Goal: Contribute content: Add original content to the website for others to see

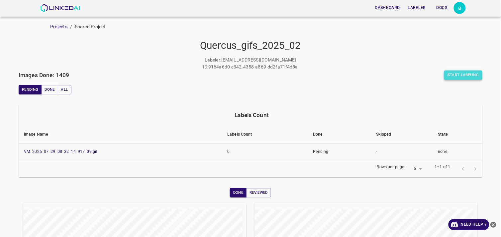
click at [457, 76] on button "Start Labeling" at bounding box center [463, 74] width 38 height 9
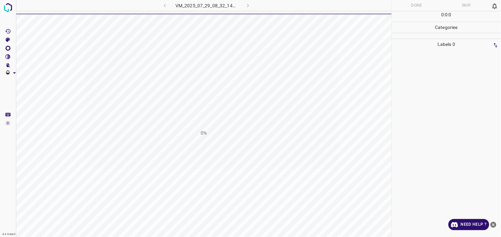
click at [492, 223] on icon "close-help" at bounding box center [493, 224] width 6 height 6
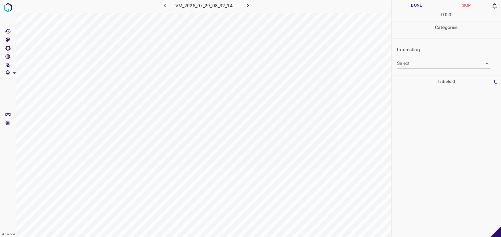
click at [414, 66] on body "4.3.6-dev2 VM_2025_07_29_08_32_14_917_09.gif Done Skip 0 0 : 0 : 0 Categories I…" at bounding box center [250, 118] width 501 height 237
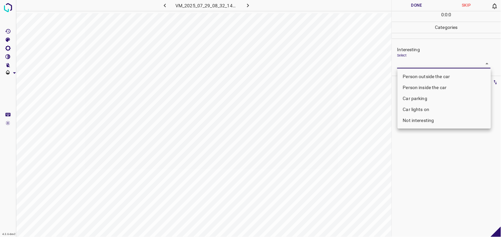
click at [421, 108] on li "Car lights on" at bounding box center [443, 109] width 93 height 11
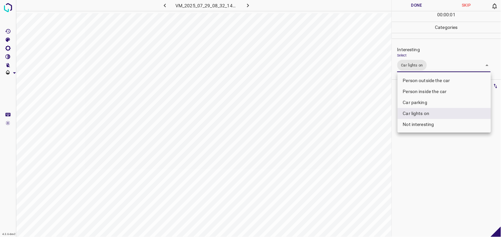
click at [421, 158] on div at bounding box center [250, 118] width 501 height 237
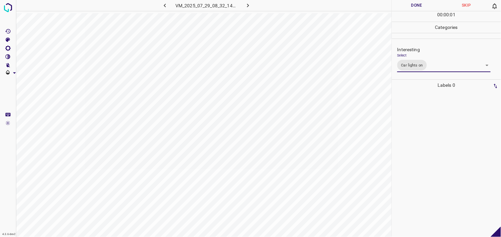
click at [423, 124] on div at bounding box center [446, 164] width 105 height 146
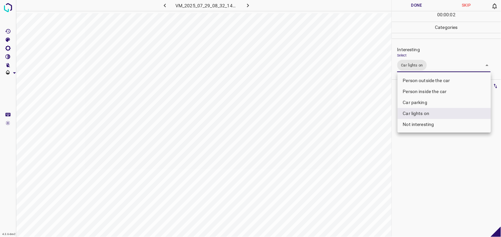
click at [414, 60] on body "4.3.6-dev2 VM_2025_07_29_08_32_14_917_09.gif Done Skip 0 00 : 00 : 02 Categorie…" at bounding box center [250, 118] width 501 height 237
click at [420, 81] on li "Person outside the car" at bounding box center [443, 80] width 93 height 11
type input "Car lights on,Person outside the car"
click at [429, 147] on div at bounding box center [250, 118] width 501 height 237
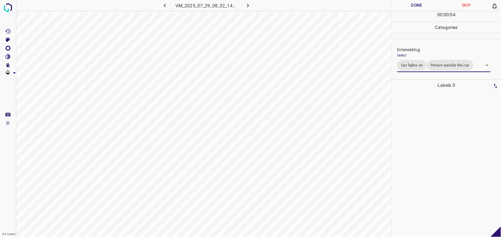
click at [428, 132] on div at bounding box center [446, 164] width 105 height 146
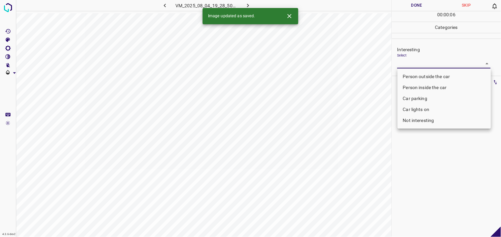
click at [412, 62] on body "4.3.6-dev2 VM_2025_08_04_19_28_50_578_14.gif Done Skip 0 00 : 00 : 06 Categorie…" at bounding box center [250, 118] width 501 height 237
click at [414, 101] on li "Car parking" at bounding box center [443, 98] width 93 height 11
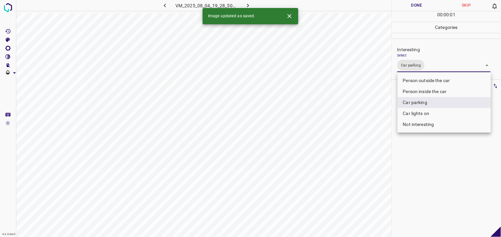
click at [424, 81] on li "Person outside the car" at bounding box center [443, 80] width 93 height 11
click at [422, 89] on li "Person inside the car" at bounding box center [443, 91] width 93 height 11
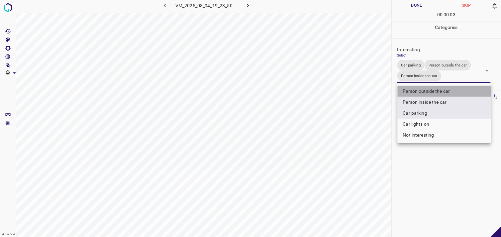
click at [427, 87] on li "Person outside the car" at bounding box center [443, 91] width 93 height 11
type input "Car parking,Person inside the car"
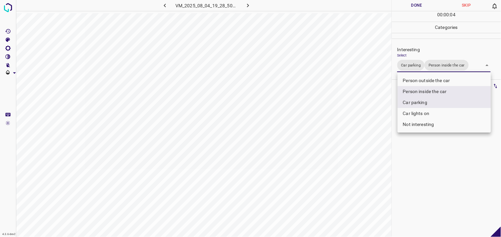
click at [433, 160] on div at bounding box center [250, 118] width 501 height 237
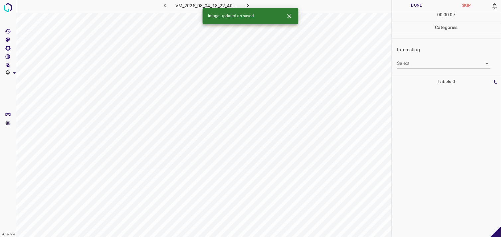
click at [417, 64] on body "4.3.6-dev2 VM_2025_08_04_18_22_40_980_03.gif Done Skip 0 00 : 00 : 07 Categorie…" at bounding box center [250, 118] width 501 height 237
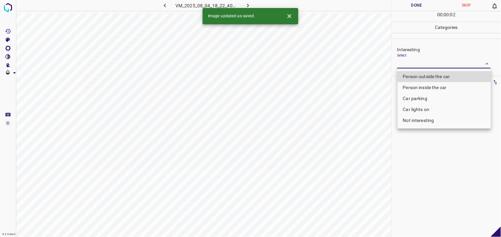
click at [423, 76] on li "Person outside the car" at bounding box center [443, 76] width 93 height 11
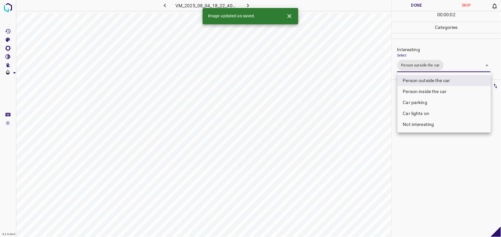
type input "Person outside the car"
drag, startPoint x: 420, startPoint y: 177, endPoint x: 430, endPoint y: 154, distance: 25.6
click at [421, 171] on div at bounding box center [250, 118] width 501 height 237
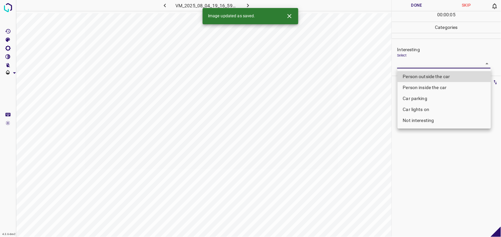
click at [421, 67] on body "4.3.6-dev2 VM_2025_08_04_19_16_59_854_00.gif Done Skip 0 00 : 00 : 05 Categorie…" at bounding box center [250, 118] width 501 height 237
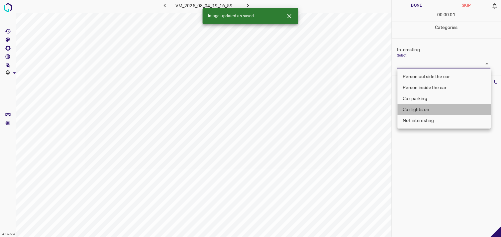
click at [426, 108] on li "Car lights on" at bounding box center [443, 109] width 93 height 11
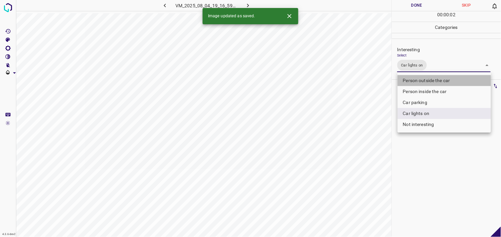
click at [436, 81] on li "Person outside the car" at bounding box center [443, 80] width 93 height 11
type input "Car lights on,Person outside the car"
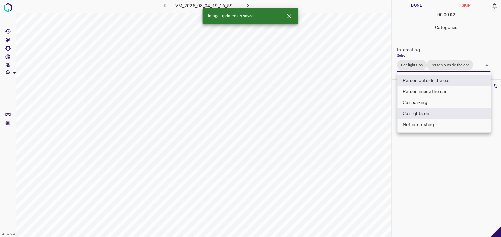
click at [429, 183] on div at bounding box center [250, 118] width 501 height 237
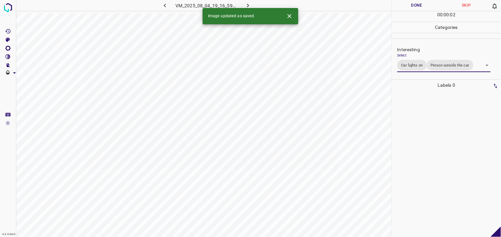
click at [429, 145] on div at bounding box center [446, 164] width 105 height 146
click at [425, 66] on body "4.3.6-dev2 VM_2025_08_04_19_28_50_578_09.gif Done Skip 0 00 : 00 : 04 Categorie…" at bounding box center [250, 118] width 501 height 237
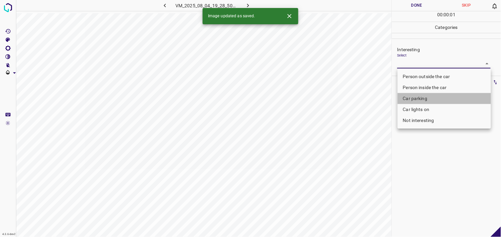
click at [420, 96] on li "Car parking" at bounding box center [443, 98] width 93 height 11
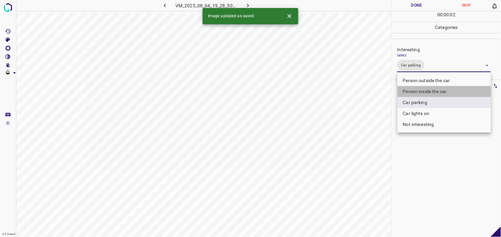
click at [424, 88] on li "Person inside the car" at bounding box center [443, 91] width 93 height 11
type input "Car parking,Person inside the car"
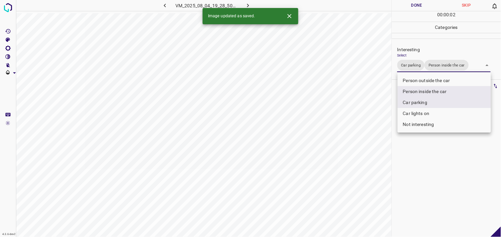
click at [446, 165] on div at bounding box center [250, 118] width 501 height 237
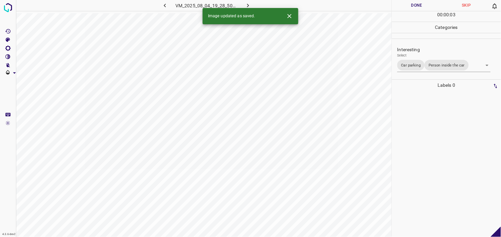
click at [443, 135] on div at bounding box center [446, 164] width 105 height 146
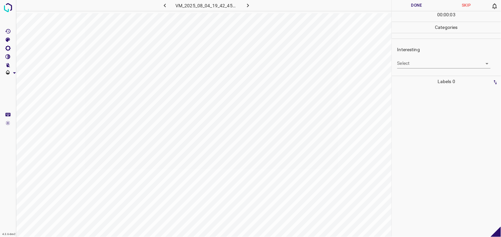
click at [426, 68] on div "Interesting Select ​" at bounding box center [446, 57] width 109 height 31
click at [425, 65] on body "4.3.6-dev2 VM_2025_08_04_19_42_45_349_02.gif Done Skip 0 00 : 00 : 04 Categorie…" at bounding box center [250, 118] width 501 height 237
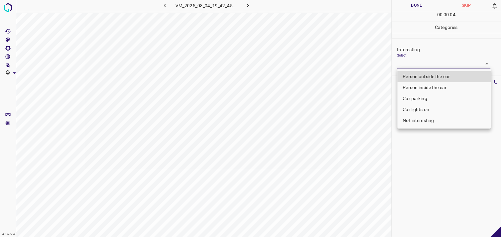
click at [426, 71] on li "Person outside the car" at bounding box center [443, 76] width 93 height 11
type input "Person outside the car"
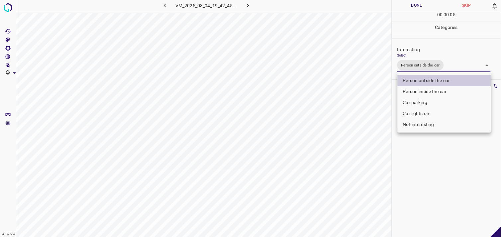
click at [426, 166] on div at bounding box center [250, 118] width 501 height 237
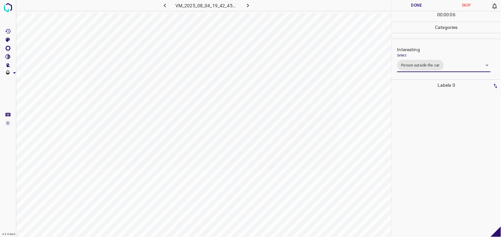
click at [412, 122] on div at bounding box center [446, 164] width 105 height 146
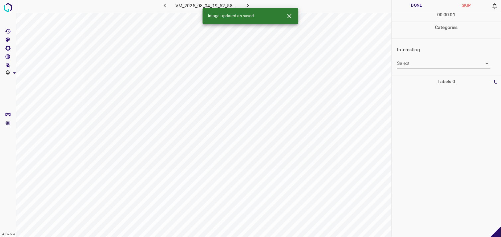
click at [421, 65] on body "4.3.6-dev2 VM_2025_08_04_19_52_58_374_11.gif Done Skip 0 00 : 00 : 01 Categorie…" at bounding box center [250, 118] width 501 height 237
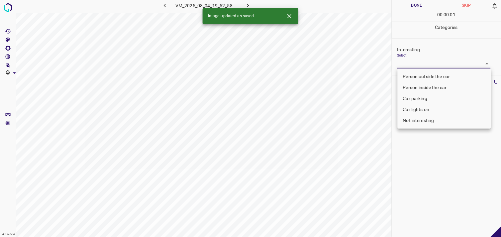
click at [425, 76] on li "Person outside the car" at bounding box center [443, 76] width 93 height 11
type input "Person outside the car"
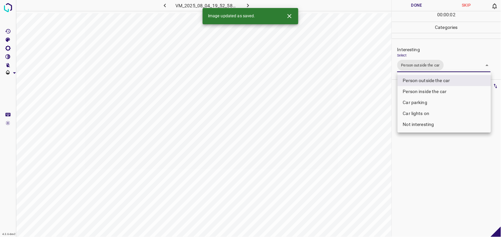
click at [432, 151] on div at bounding box center [250, 118] width 501 height 237
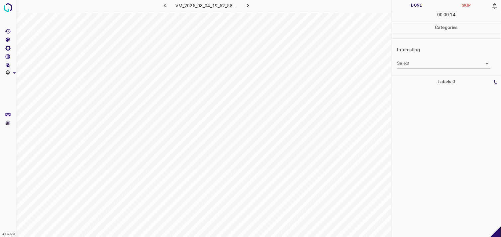
click at [429, 63] on body "4.3.6-dev2 VM_2025_08_04_19_52_58_374_03.gif Done Skip 0 00 : 00 : 14 Categorie…" at bounding box center [250, 118] width 501 height 237
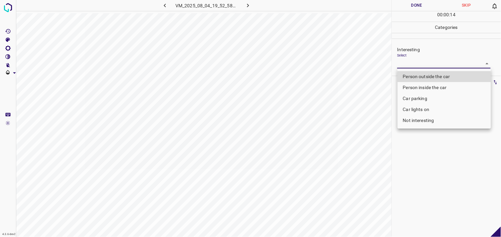
click at [442, 75] on li "Person outside the car" at bounding box center [443, 76] width 93 height 11
type input "Person outside the car"
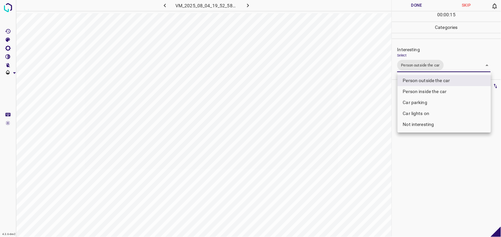
click at [443, 163] on div at bounding box center [250, 118] width 501 height 237
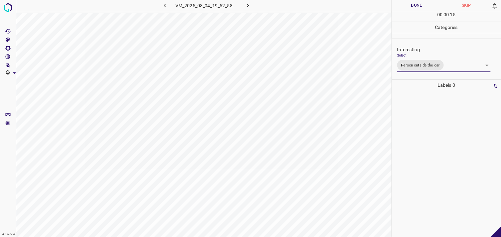
click at [436, 146] on div at bounding box center [446, 164] width 105 height 146
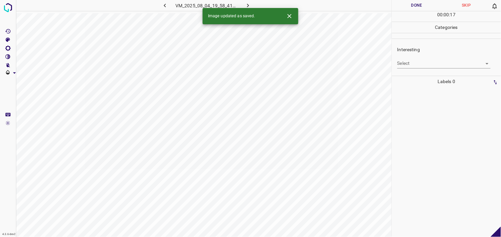
click at [410, 63] on body "4.3.6-dev2 VM_2025_08_04_19_58_41_002_02.gif Done Skip 0 00 : 00 : 17 Categorie…" at bounding box center [250, 118] width 501 height 237
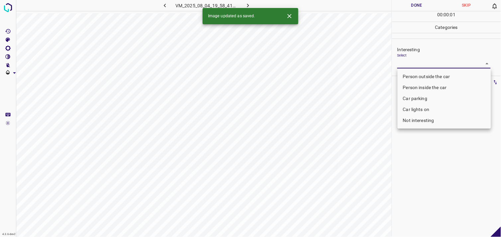
click at [422, 77] on li "Person outside the car" at bounding box center [443, 76] width 93 height 11
type input "Person outside the car"
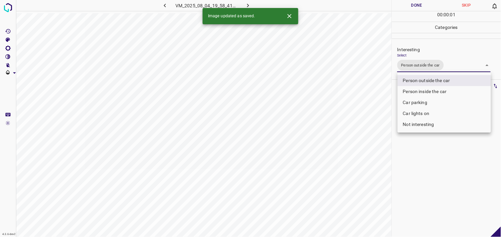
click at [439, 179] on div at bounding box center [250, 118] width 501 height 237
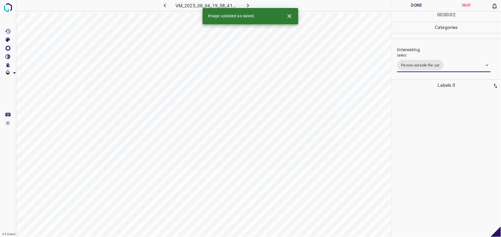
click at [436, 155] on div at bounding box center [446, 164] width 105 height 146
click at [165, 6] on icon "button" at bounding box center [165, 6] width 2 height 4
click at [414, 60] on body "4.3.6-dev2 VM_2025_08_04_19_58_41_002_02.gif Done Skip 0 00 : 00 : 04 Categorie…" at bounding box center [250, 118] width 501 height 237
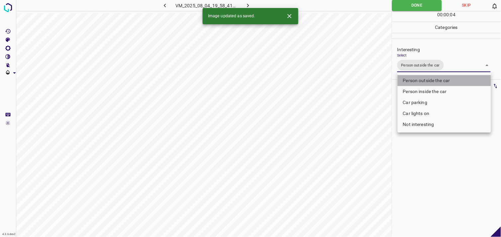
click at [420, 81] on li "Person outside the car" at bounding box center [443, 80] width 93 height 11
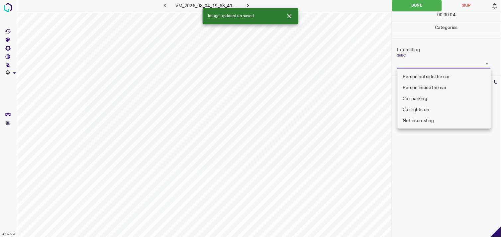
click at [418, 124] on li "Not interesting" at bounding box center [443, 120] width 93 height 11
type input "Not interesting"
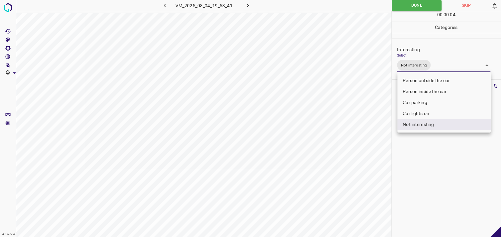
drag, startPoint x: 434, startPoint y: 163, endPoint x: 432, endPoint y: 140, distance: 22.6
click at [432, 163] on div at bounding box center [250, 118] width 501 height 237
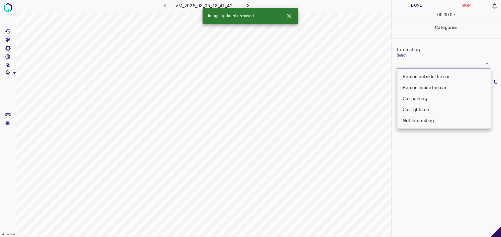
click at [411, 67] on body "4.3.6-dev2 VM_2025_08_05_18_41_42_588_00.gif Done Skip 0 00 : 00 : 07 Categorie…" at bounding box center [250, 118] width 501 height 237
click at [422, 76] on li "Person outside the car" at bounding box center [443, 76] width 93 height 11
type input "Person outside the car"
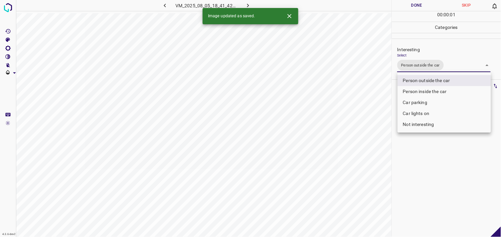
click at [422, 174] on div at bounding box center [250, 118] width 501 height 237
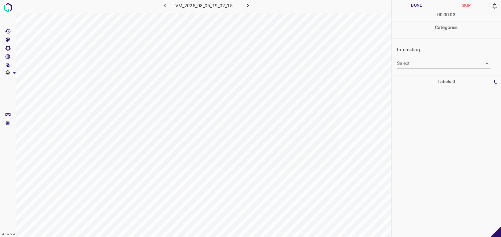
click at [414, 62] on body "4.3.6-dev2 VM_2025_08_05_19_02_15_365_00.gif Done Skip 0 00 : 00 : 03 Categorie…" at bounding box center [250, 118] width 501 height 237
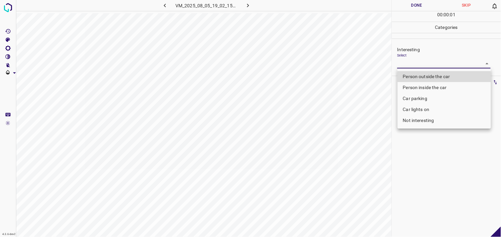
click at [419, 95] on li "Car parking" at bounding box center [443, 98] width 93 height 11
type input "Car parking"
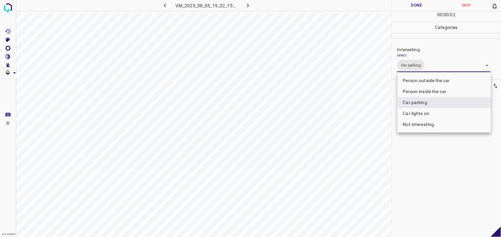
click at [433, 161] on div at bounding box center [250, 118] width 501 height 237
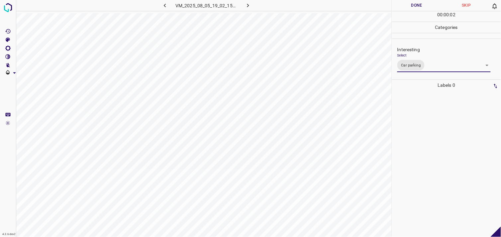
click at [431, 134] on div at bounding box center [446, 164] width 105 height 146
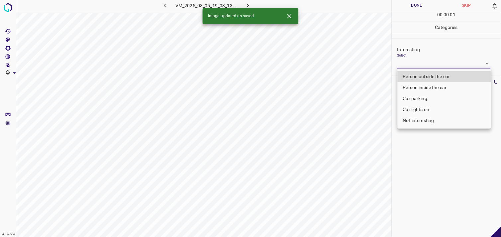
click at [404, 61] on body "4.3.6-dev2 VM_2025_08_05_19_03_13_110_01.gif Done Skip 0 00 : 00 : 01 Categorie…" at bounding box center [250, 118] width 501 height 237
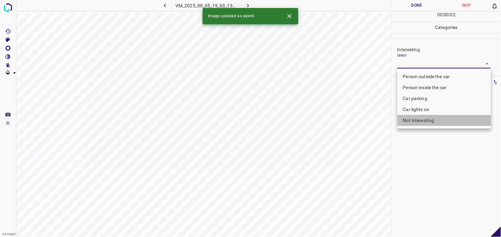
click at [423, 121] on li "Not interesting" at bounding box center [443, 120] width 93 height 11
type input "Not interesting"
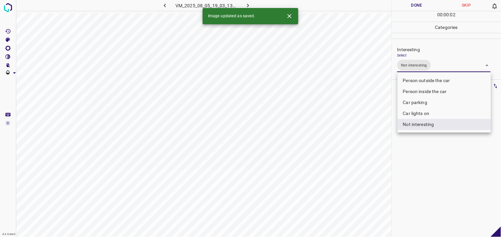
click at [427, 150] on div at bounding box center [250, 118] width 501 height 237
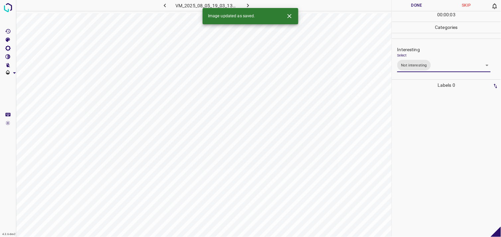
click at [420, 106] on div at bounding box center [446, 164] width 105 height 146
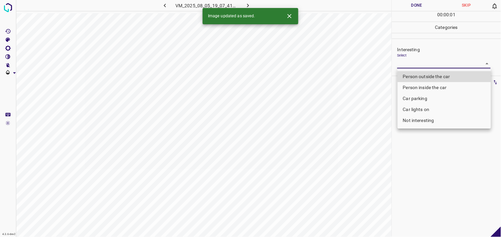
click at [421, 62] on body "4.3.6-dev2 VM_2025_08_05_19_07_41_493_02.gif Done Skip 0 00 : 00 : 01 Categorie…" at bounding box center [250, 118] width 501 height 237
click at [442, 72] on li "Person outside the car" at bounding box center [443, 76] width 93 height 11
type input "Person outside the car"
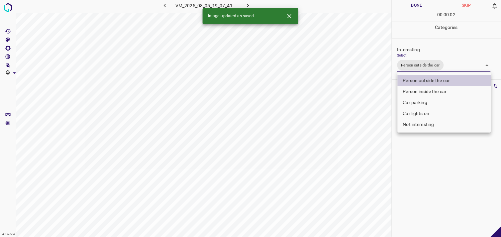
click at [476, 160] on div at bounding box center [250, 118] width 501 height 237
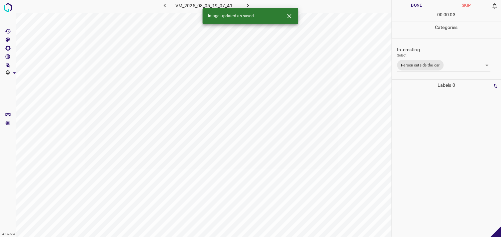
click at [443, 128] on div at bounding box center [446, 164] width 105 height 146
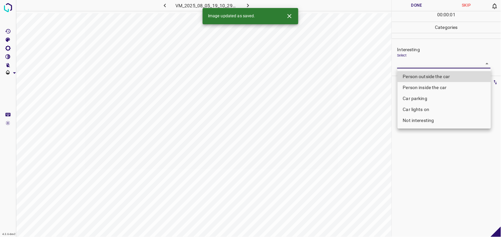
click at [437, 66] on body "4.3.6-dev2 VM_2025_08_05_19_10_29_304_02.gif Done Skip 0 00 : 00 : 01 Categorie…" at bounding box center [250, 118] width 501 height 237
click at [432, 96] on li "Car parking" at bounding box center [443, 98] width 93 height 11
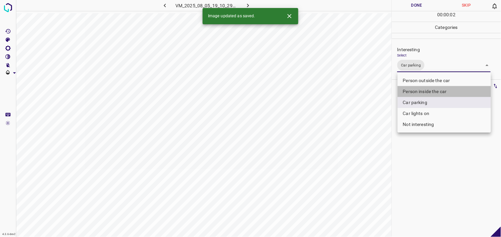
click at [440, 90] on li "Person inside the car" at bounding box center [443, 91] width 93 height 11
type input "Car parking,Person inside the car"
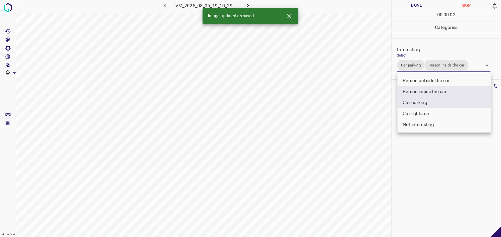
click at [436, 158] on div at bounding box center [250, 118] width 501 height 237
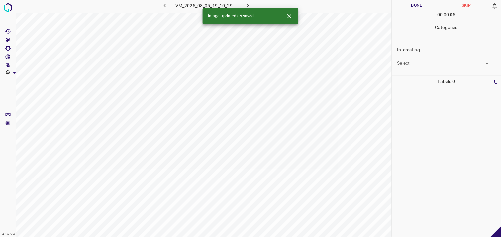
click at [421, 62] on body "4.3.6-dev2 VM_2025_08_05_19_10_29_304_06.gif Done Skip 0 00 : 00 : 05 Categorie…" at bounding box center [250, 118] width 501 height 237
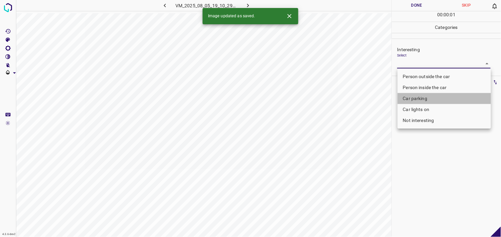
click at [419, 97] on li "Car parking" at bounding box center [443, 98] width 93 height 11
type input "Car parking"
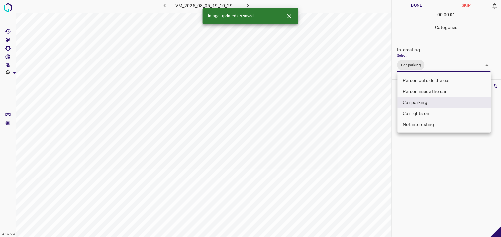
click at [420, 161] on div at bounding box center [250, 118] width 501 height 237
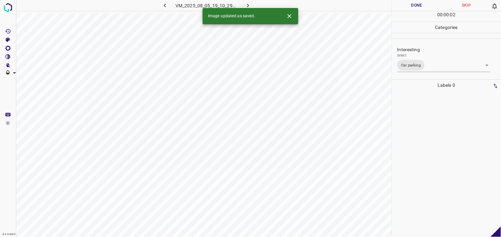
click at [417, 114] on div at bounding box center [446, 164] width 105 height 146
click at [412, 62] on body "4.3.6-dev2 VM_2025_08_05_20_26_32_594_07.gif Done Skip 0 00 : 00 : 04 Categorie…" at bounding box center [250, 118] width 501 height 237
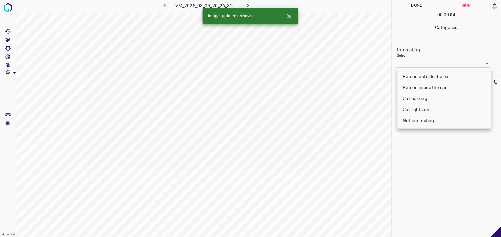
click at [421, 72] on li "Person outside the car" at bounding box center [443, 76] width 93 height 11
type input "Person outside the car"
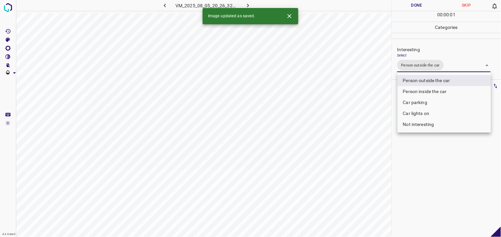
click at [436, 142] on div at bounding box center [250, 118] width 501 height 237
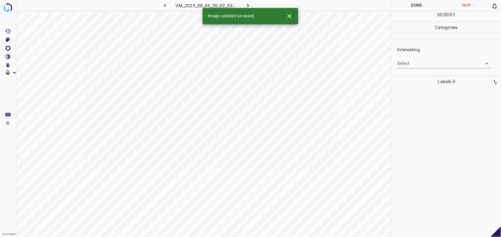
click at [437, 62] on body "4.3.6-dev2 VM_2025_08_05_20_02_50_924_06.gif Done Skip 0 00 : 00 : 01 Categorie…" at bounding box center [250, 118] width 501 height 237
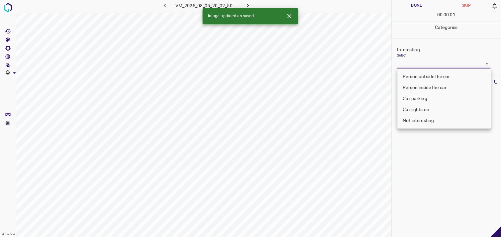
click at [434, 72] on li "Person outside the car" at bounding box center [443, 76] width 93 height 11
type input "Person outside the car"
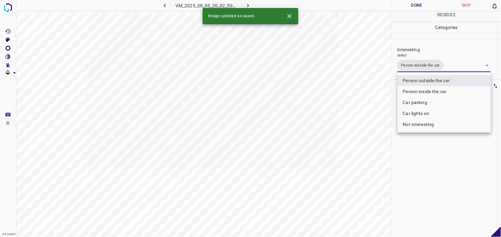
click at [424, 157] on div at bounding box center [250, 118] width 501 height 237
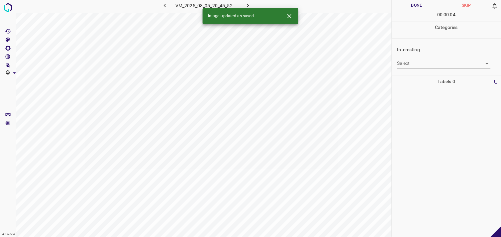
click at [429, 57] on div "Select ​" at bounding box center [443, 60] width 93 height 15
click at [433, 61] on body "4.3.6-dev2 VM_2025_08_05_20_45_52_385_06.gif Done Skip 0 00 : 00 : 01 Categorie…" at bounding box center [250, 118] width 501 height 237
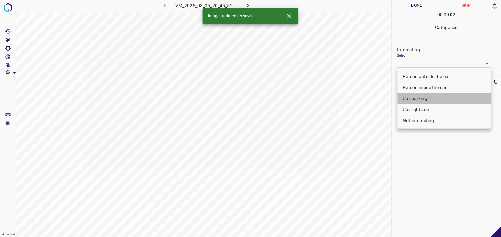
click at [423, 94] on li "Car parking" at bounding box center [443, 98] width 93 height 11
type input "Car parking"
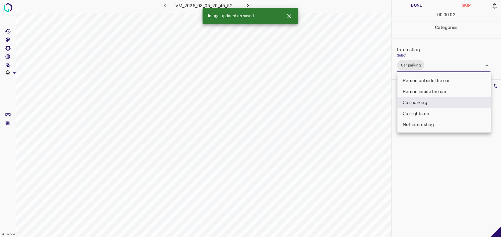
click at [430, 161] on div at bounding box center [250, 118] width 501 height 237
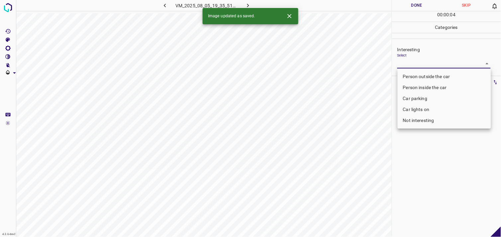
click at [407, 61] on body "4.3.6-dev2 VM_2025_08_05_19_35_51_033_12.gif Done Skip 0 00 : 00 : 04 Categorie…" at bounding box center [250, 118] width 501 height 237
click at [421, 78] on li "Person outside the car" at bounding box center [443, 76] width 93 height 11
type input "Person outside the car"
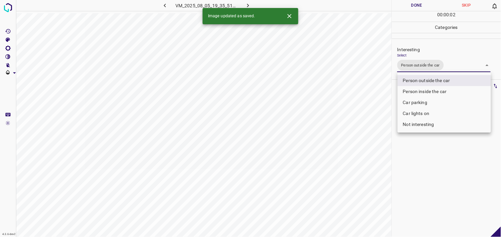
drag, startPoint x: 417, startPoint y: 173, endPoint x: 419, endPoint y: 134, distance: 38.2
click at [416, 169] on div at bounding box center [250, 118] width 501 height 237
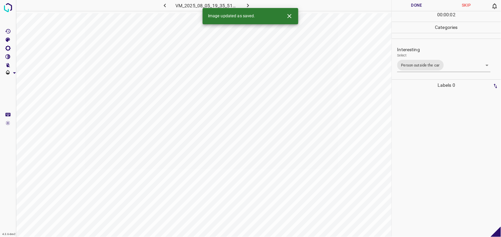
click at [418, 121] on div at bounding box center [446, 164] width 105 height 146
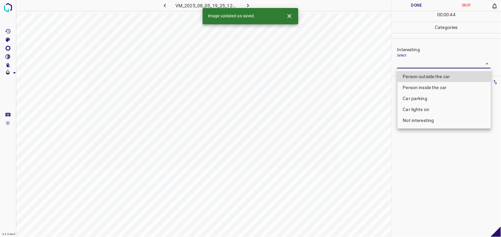
click at [433, 62] on body "4.3.6-dev2 VM_2025_08_05_19_25_12_959_01.gif Done Skip 0 00 : 00 : 44 Categorie…" at bounding box center [250, 118] width 501 height 237
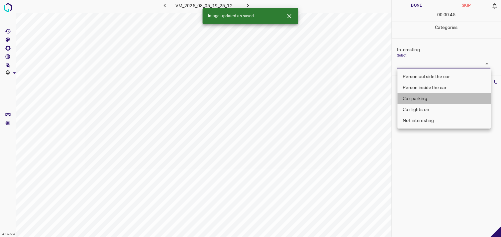
click at [424, 98] on li "Car parking" at bounding box center [443, 98] width 93 height 11
type input "Car parking"
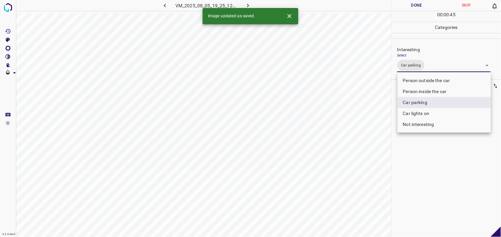
click at [406, 180] on div at bounding box center [250, 118] width 501 height 237
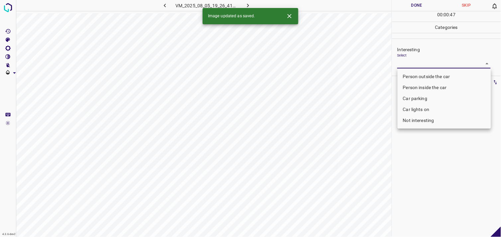
click at [432, 62] on body "4.3.6-dev2 VM_2025_08_05_19_26_41_761_09.gif Done Skip 0 00 : 00 : 47 Categorie…" at bounding box center [250, 118] width 501 height 237
click at [426, 110] on li "Car lights on" at bounding box center [443, 109] width 93 height 11
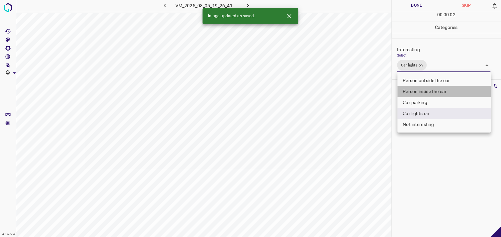
click at [437, 90] on li "Person inside the car" at bounding box center [443, 91] width 93 height 11
type input "Car lights on,Person inside the car"
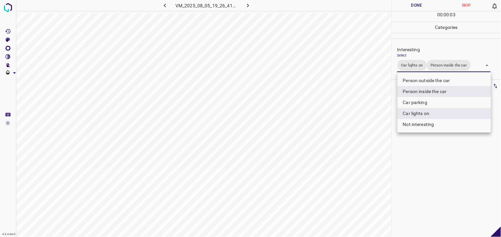
click at [440, 155] on div at bounding box center [250, 118] width 501 height 237
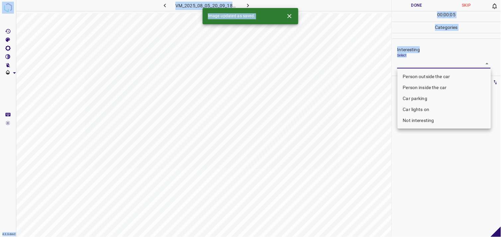
click at [416, 64] on body "4.3.6-dev2 VM_2025_08_05_20_09_18_297_02.gif Done Skip 0 00 : 00 : 05 Categorie…" at bounding box center [250, 118] width 501 height 237
click at [418, 76] on li "Person outside the car" at bounding box center [443, 76] width 93 height 11
type input "Person outside the car"
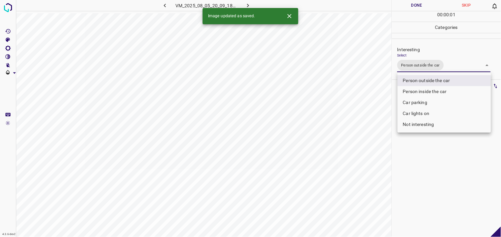
click at [426, 157] on div at bounding box center [250, 118] width 501 height 237
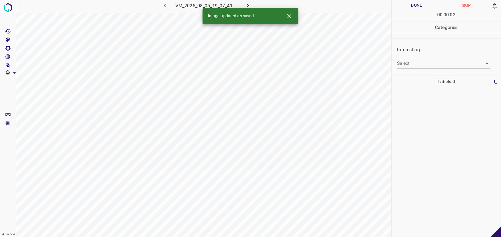
click at [420, 64] on body "4.3.6-dev2 VM_2025_08_05_19_07_41_493_08.gif Done Skip 0 00 : 00 : 02 Categorie…" at bounding box center [250, 118] width 501 height 237
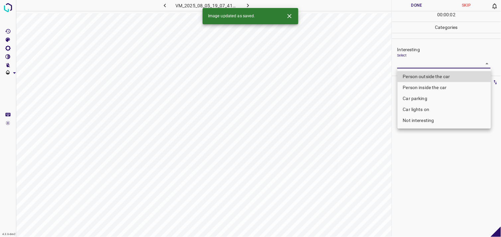
click at [422, 77] on li "Person outside the car" at bounding box center [443, 76] width 93 height 11
type input "Person outside the car"
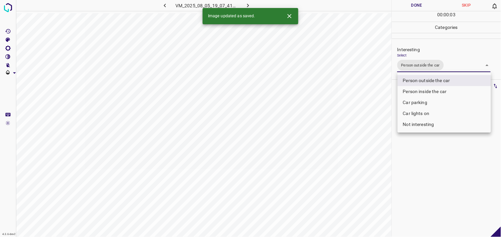
click at [436, 165] on div at bounding box center [250, 118] width 501 height 237
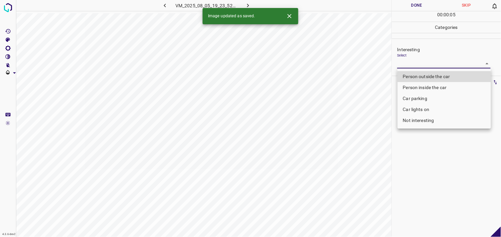
click at [417, 65] on body "4.3.6-dev2 VM_2025_08_05_19_23_52_647_00.gif Done Skip 0 00 : 00 : 05 Categorie…" at bounding box center [250, 118] width 501 height 237
click at [416, 72] on li "Person outside the car" at bounding box center [443, 76] width 93 height 11
type input "Person outside the car"
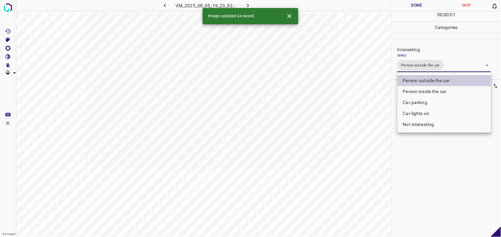
click at [443, 154] on div at bounding box center [250, 118] width 501 height 237
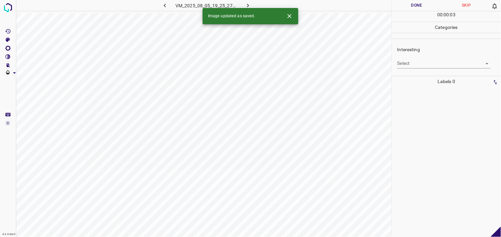
click at [411, 64] on body "4.3.6-dev2 VM_2025_08_05_19_25_27_761_05.gif Done Skip 0 00 : 00 : 03 Categorie…" at bounding box center [250, 118] width 501 height 237
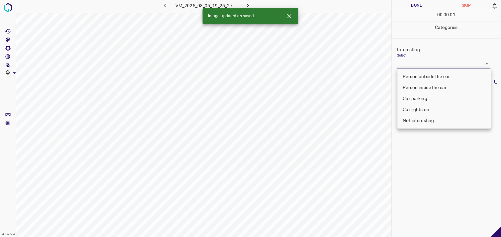
click at [422, 73] on li "Person outside the car" at bounding box center [443, 76] width 93 height 11
type input "Person outside the car"
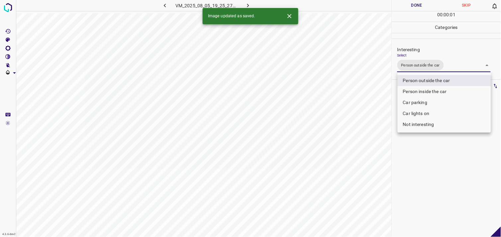
click at [453, 176] on div at bounding box center [250, 118] width 501 height 237
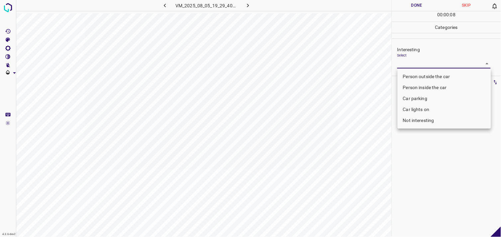
click at [411, 67] on body "4.3.6-dev2 VM_2025_08_05_19_29_40_454_02.gif Done Skip 0 00 : 00 : 08 Categorie…" at bounding box center [250, 118] width 501 height 237
click at [416, 78] on li "Person outside the car" at bounding box center [443, 76] width 93 height 11
type input "Person outside the car"
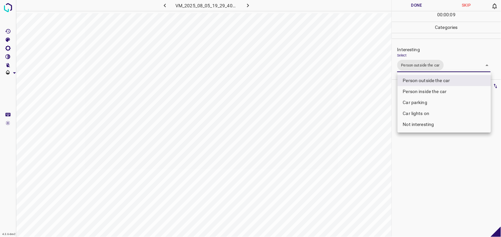
click at [435, 176] on div at bounding box center [250, 118] width 501 height 237
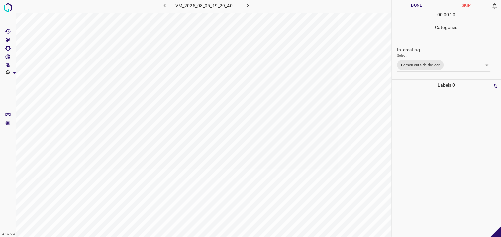
click at [446, 138] on div at bounding box center [446, 164] width 105 height 146
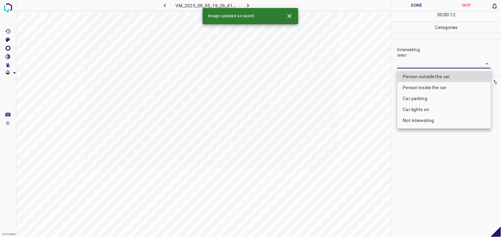
click at [420, 60] on body "4.3.6-dev2 VM_2025_08_05_19_26_41_761_12.gif Done Skip 0 00 : 00 : 12 Categorie…" at bounding box center [250, 118] width 501 height 237
click at [428, 100] on li "Car parking" at bounding box center [443, 98] width 93 height 11
type input "Car parking"
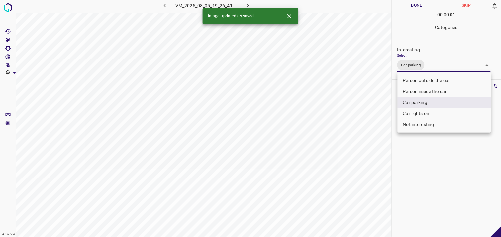
click at [426, 171] on div at bounding box center [250, 118] width 501 height 237
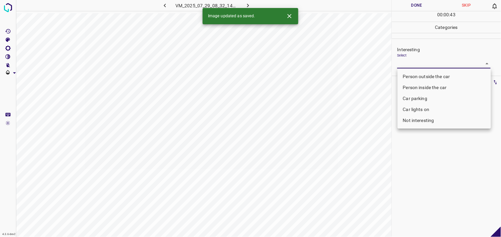
click at [413, 60] on body "4.3.6-dev2 VM_2025_07_29_08_32_14_917_03.gif Done Skip 0 00 : 00 : 43 Categorie…" at bounding box center [250, 118] width 501 height 237
click at [416, 98] on li "Car parking" at bounding box center [443, 98] width 93 height 11
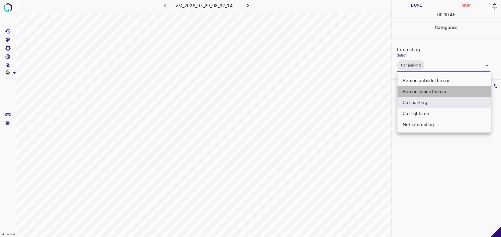
click at [423, 91] on li "Person inside the car" at bounding box center [443, 91] width 93 height 11
type input "Car parking,Person inside the car"
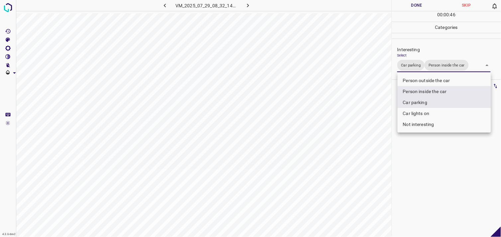
click at [417, 165] on div at bounding box center [250, 118] width 501 height 237
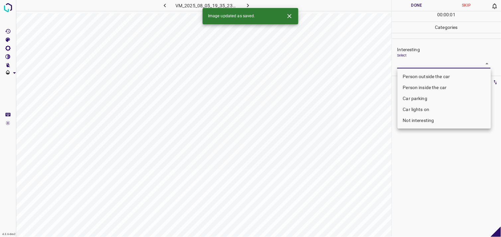
click at [423, 60] on body "4.3.6-dev2 VM_2025_08_05_19_35_23_660_06.gif Done Skip 0 00 : 00 : 01 Categorie…" at bounding box center [250, 118] width 501 height 237
click at [427, 115] on li "Not interesting" at bounding box center [443, 120] width 93 height 11
type input "Not interesting"
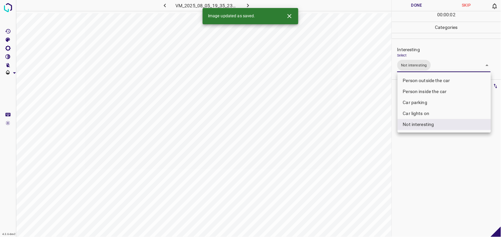
click at [425, 149] on div at bounding box center [250, 118] width 501 height 237
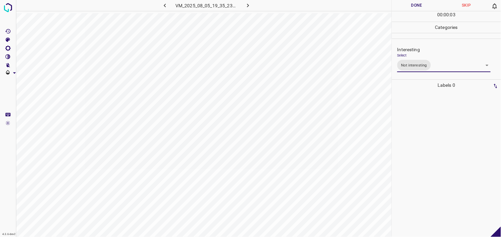
click at [420, 129] on div at bounding box center [446, 164] width 105 height 146
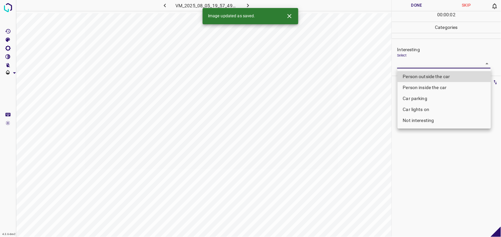
click at [414, 65] on body "4.3.6-dev2 VM_2025_08_05_19_57_49_757_00.gif Done Skip 0 00 : 00 : 02 Categorie…" at bounding box center [250, 118] width 501 height 237
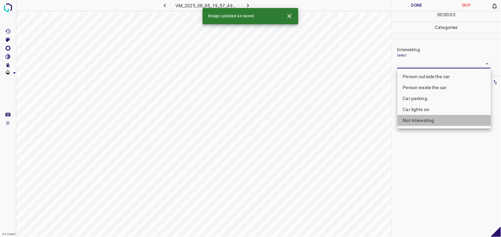
click at [423, 125] on li "Not interesting" at bounding box center [443, 120] width 93 height 11
type input "Not interesting"
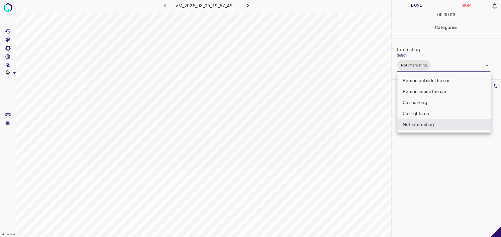
click at [432, 145] on div at bounding box center [250, 118] width 501 height 237
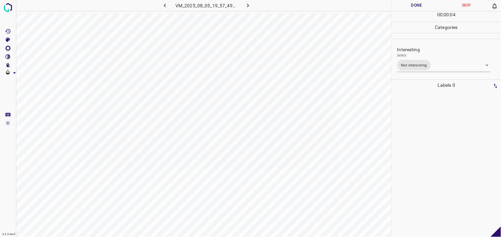
click at [423, 135] on div at bounding box center [446, 164] width 105 height 146
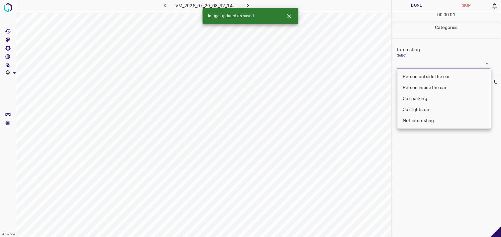
click at [419, 65] on body "4.3.6-dev2 VM_2025_07_29_08_32_14_917_02.gif Done Skip 0 00 : 00 : 01 Categorie…" at bounding box center [250, 118] width 501 height 237
click at [417, 100] on li "Car parking" at bounding box center [443, 98] width 93 height 11
type input "Car parking"
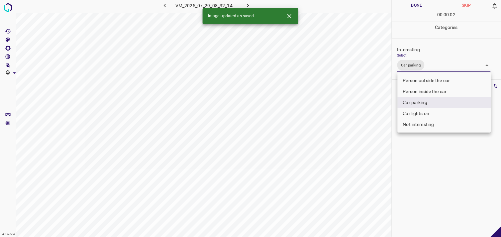
click at [417, 157] on div at bounding box center [250, 118] width 501 height 237
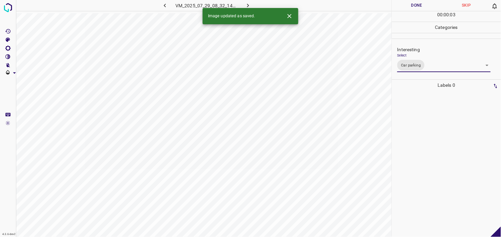
click at [414, 136] on div at bounding box center [446, 164] width 105 height 146
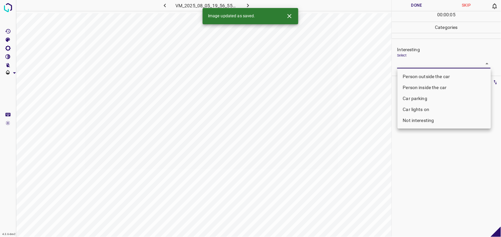
click at [419, 58] on body "4.3.6-dev2 VM_2025_08_05_19_56_55_676_02.gif Done Skip 0 00 : 00 : 05 Categorie…" at bounding box center [250, 118] width 501 height 237
click at [423, 87] on li "Person inside the car" at bounding box center [443, 87] width 93 height 11
type input "Person inside the car"
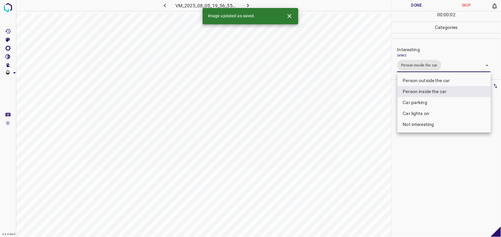
click at [422, 150] on div at bounding box center [250, 118] width 501 height 237
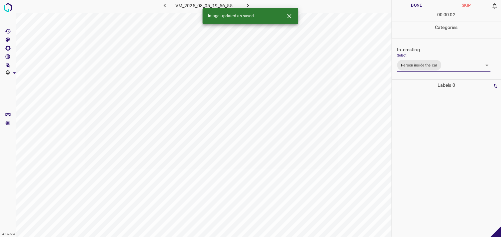
click at [419, 138] on div at bounding box center [446, 164] width 105 height 146
click at [457, 63] on body "4.3.6-dev2 VM_2025_07_29_08_43_58_393_04.gif Done Skip 0 00 : 01 : 00 Categorie…" at bounding box center [250, 118] width 501 height 237
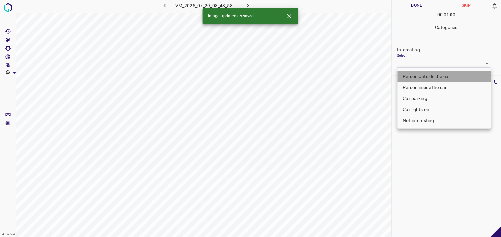
click at [437, 78] on li "Person outside the car" at bounding box center [443, 76] width 93 height 11
type input "Person outside the car"
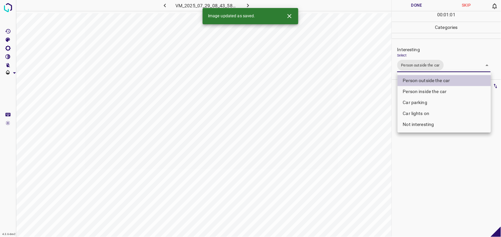
drag, startPoint x: 436, startPoint y: 164, endPoint x: 435, endPoint y: 151, distance: 13.0
click at [436, 162] on div at bounding box center [250, 118] width 501 height 237
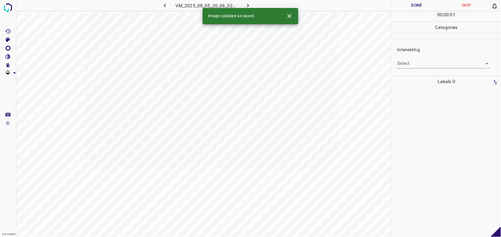
click at [441, 65] on body "4.3.6-dev2 VM_2025_08_05_20_06_32_092_00.gif Done Skip 0 00 : 00 : 01 Categorie…" at bounding box center [250, 118] width 501 height 237
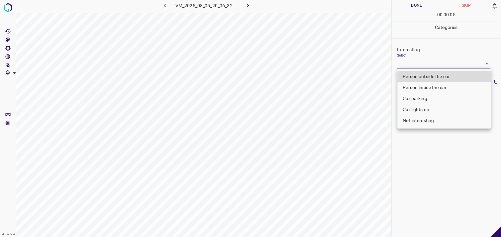
click at [424, 117] on li "Not interesting" at bounding box center [443, 120] width 93 height 11
type input "Not interesting"
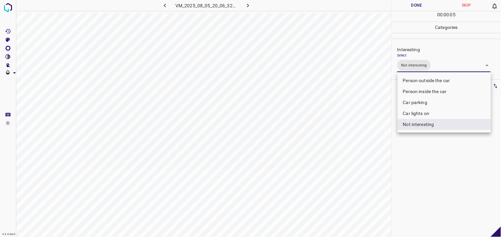
click at [430, 133] on div at bounding box center [250, 118] width 501 height 237
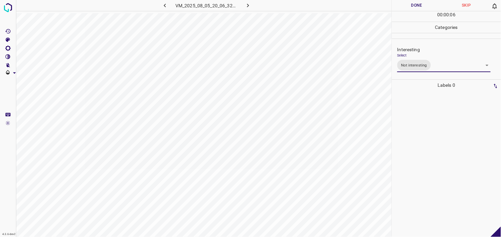
click at [427, 128] on div at bounding box center [446, 164] width 105 height 146
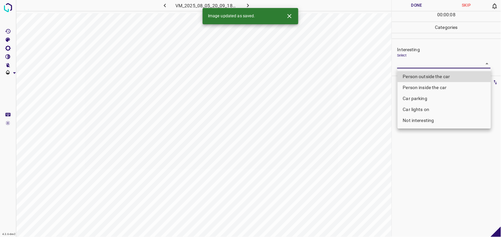
click at [418, 64] on body "4.3.6-dev2 VM_2025_08_05_20_09_18_297_03.gif Done Skip 0 00 : 00 : 08 Categorie…" at bounding box center [250, 118] width 501 height 237
click at [421, 78] on li "Person outside the car" at bounding box center [443, 76] width 93 height 11
type input "Person outside the car"
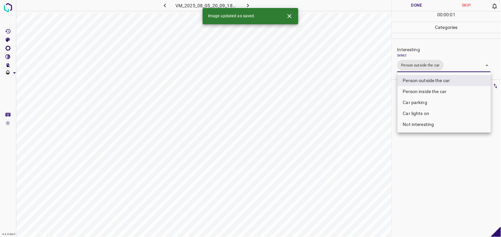
click at [441, 158] on div at bounding box center [250, 118] width 501 height 237
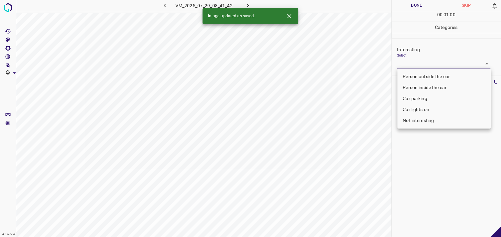
click at [420, 68] on body "4.3.6-dev2 VM_2025_07_29_08_41_42_786_01.gif Done Skip 0 00 : 01 : 00 Categorie…" at bounding box center [250, 118] width 501 height 237
click at [432, 76] on li "Person outside the car" at bounding box center [443, 76] width 93 height 11
type input "Person outside the car"
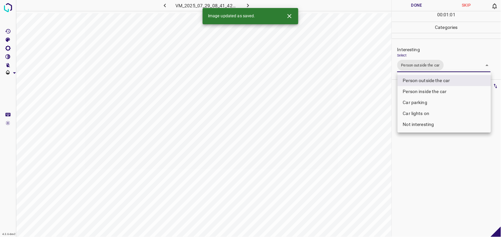
click at [438, 161] on div at bounding box center [250, 118] width 501 height 237
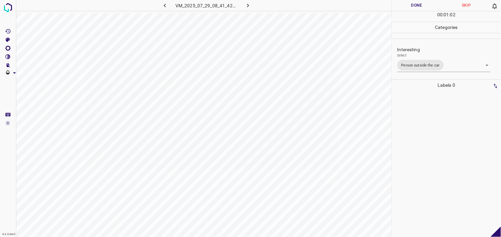
click at [438, 127] on div at bounding box center [446, 164] width 105 height 146
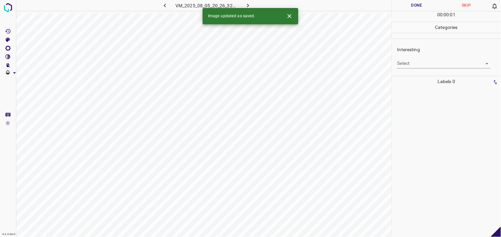
click at [439, 68] on body "4.3.6-dev2 VM_2025_08_05_20_26_32_594_02.gif Done Skip 0 00 : 00 : 01 Categorie…" at bounding box center [250, 118] width 501 height 237
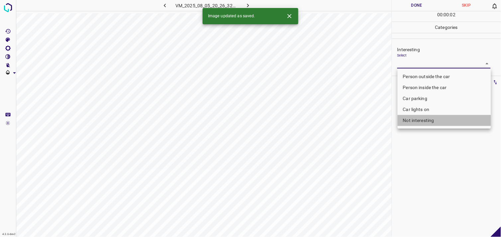
click at [426, 119] on li "Not interesting" at bounding box center [443, 120] width 93 height 11
type input "Not interesting"
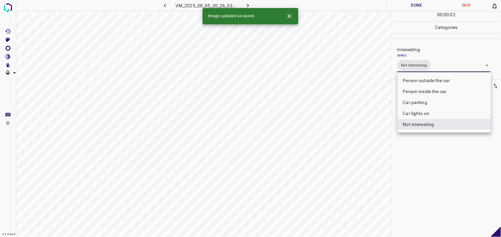
click at [417, 150] on div at bounding box center [250, 118] width 501 height 237
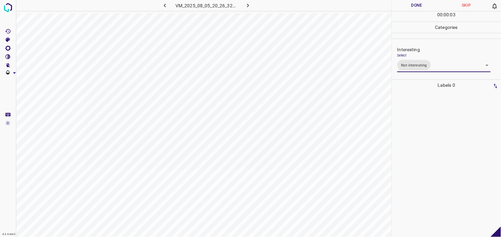
click at [419, 105] on div at bounding box center [446, 164] width 105 height 146
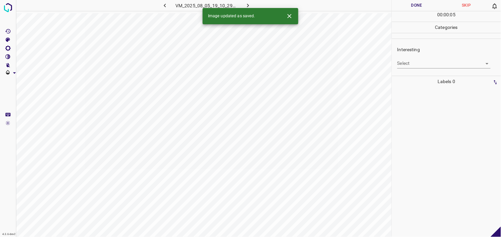
click at [417, 58] on div "Select ​" at bounding box center [443, 60] width 93 height 15
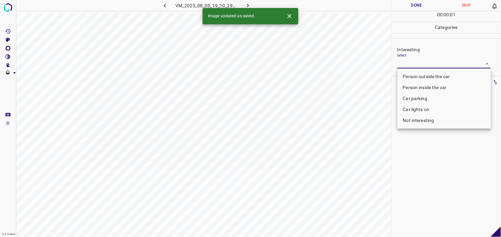
click at [417, 63] on body "4.3.6-dev2 VM_2025_08_05_19_10_29_304_03.gif Done Skip 0 00 : 00 : 01 Categorie…" at bounding box center [250, 118] width 501 height 237
drag, startPoint x: 420, startPoint y: 95, endPoint x: 414, endPoint y: 125, distance: 30.0
click at [420, 96] on li "Car parking" at bounding box center [443, 98] width 93 height 11
type input "Car parking"
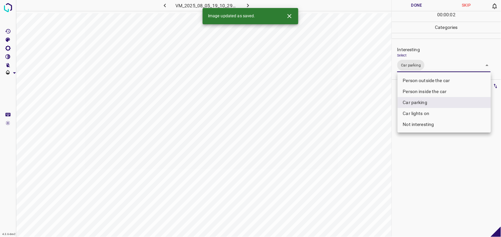
click at [420, 149] on div at bounding box center [250, 118] width 501 height 237
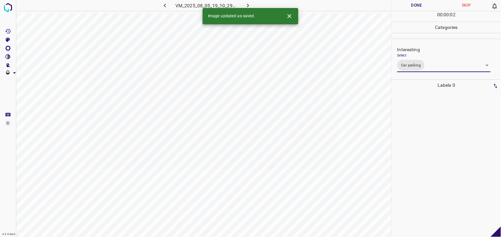
click at [416, 118] on div at bounding box center [446, 164] width 105 height 146
click at [418, 65] on body "4.3.6-dev2 VM_2025_07_29_09_00_34_856_05.gif Done Skip 0 00 : 00 : 04 Categorie…" at bounding box center [250, 118] width 501 height 237
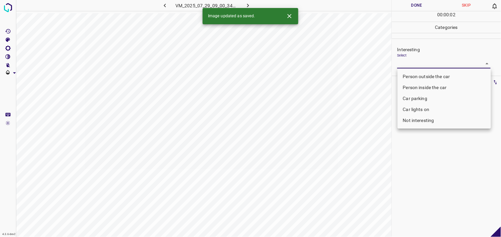
click at [418, 96] on li "Car parking" at bounding box center [443, 98] width 93 height 11
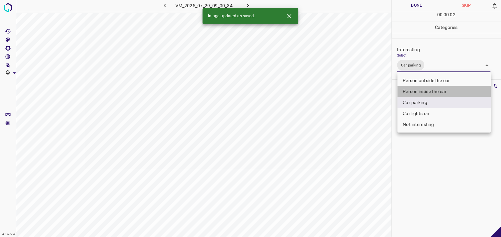
click at [422, 93] on li "Person inside the car" at bounding box center [443, 91] width 93 height 11
type input "Car parking,Person inside the car"
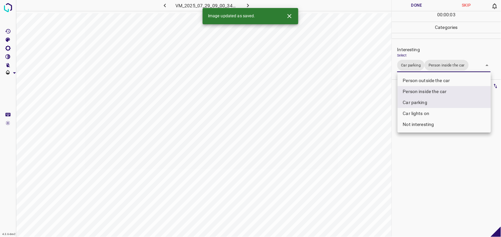
click at [421, 146] on div at bounding box center [250, 118] width 501 height 237
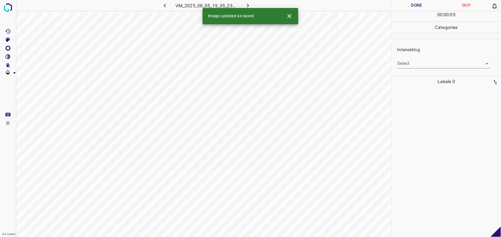
click at [426, 64] on body "4.3.6-dev2 VM_2025_08_05_19_35_23_660_00.gif Done Skip 0 00 : 00 : 05 Categorie…" at bounding box center [250, 118] width 501 height 237
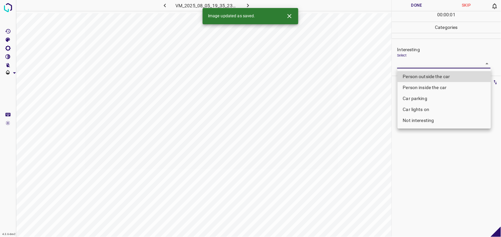
click at [427, 78] on li "Person outside the car" at bounding box center [443, 76] width 93 height 11
type input "Person outside the car"
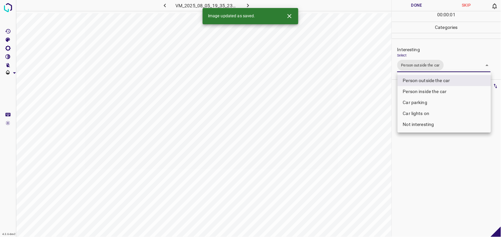
click at [421, 162] on div at bounding box center [250, 118] width 501 height 237
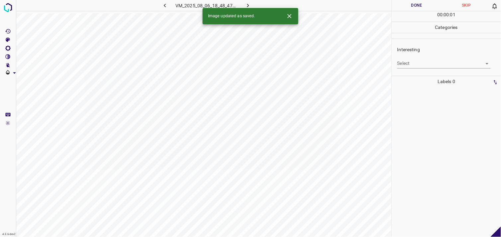
click at [414, 64] on body "4.3.6-dev2 VM_2025_08_06_18_48_47_195_02.gif Done Skip 0 00 : 00 : 01 Categorie…" at bounding box center [250, 118] width 501 height 237
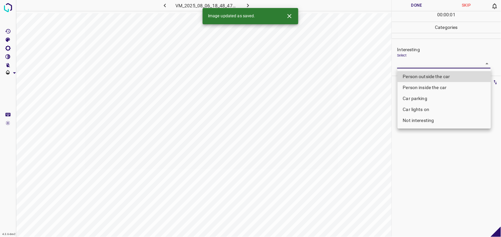
click at [420, 120] on li "Not interesting" at bounding box center [443, 120] width 93 height 11
type input "Not interesting"
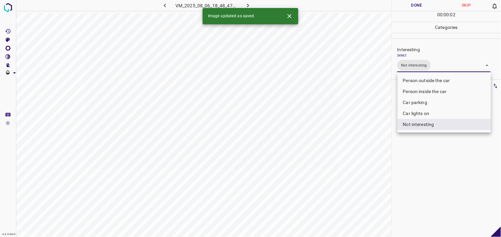
click at [419, 147] on div at bounding box center [250, 118] width 501 height 237
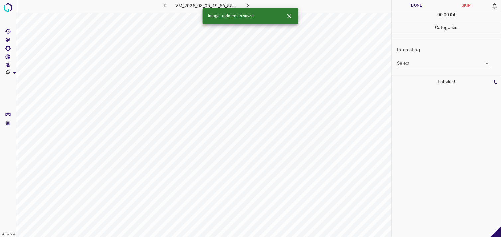
click at [427, 61] on body "4.3.6-dev2 VM_2025_08_05_19_56_55_676_04.gif Done Skip 0 00 : 00 : 04 Categorie…" at bounding box center [250, 118] width 501 height 237
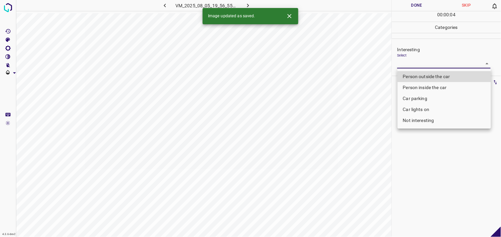
click at [428, 74] on li "Person outside the car" at bounding box center [443, 76] width 93 height 11
type input "Person outside the car"
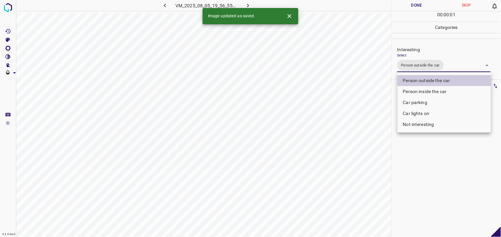
drag, startPoint x: 437, startPoint y: 174, endPoint x: 433, endPoint y: 168, distance: 6.5
click at [436, 174] on div at bounding box center [250, 118] width 501 height 237
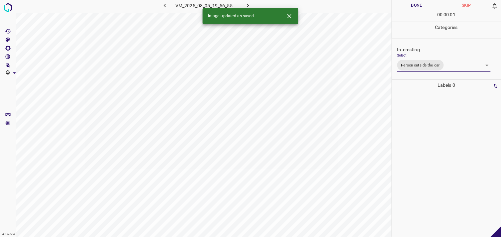
click at [429, 134] on div at bounding box center [446, 164] width 105 height 146
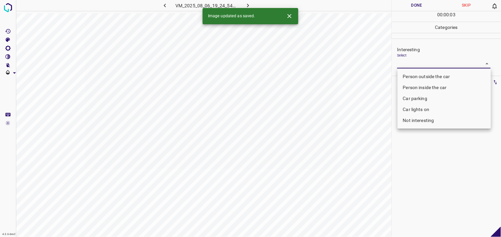
click at [436, 62] on body "4.3.6-dev2 VM_2025_08_06_19_24_54_399_01.gif Done Skip 0 00 : 00 : 03 Categorie…" at bounding box center [250, 118] width 501 height 237
click at [436, 98] on li "Car parking" at bounding box center [443, 98] width 93 height 11
type input "Car parking"
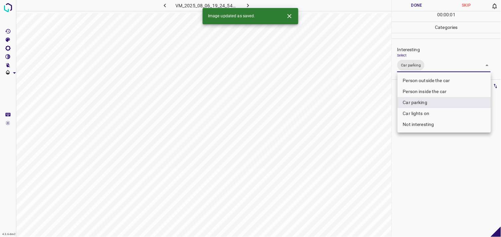
click at [436, 148] on div at bounding box center [250, 118] width 501 height 237
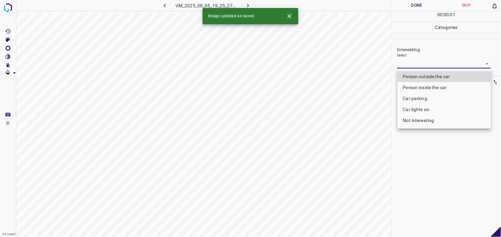
click at [412, 64] on body "4.3.6-dev2 VM_2025_08_05_19_25_27_761_06.gif Done Skip 0 00 : 00 : 01 Categorie…" at bounding box center [250, 118] width 501 height 237
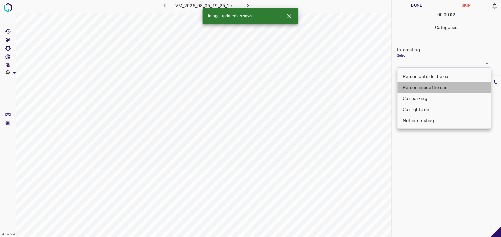
click at [422, 89] on li "Person inside the car" at bounding box center [443, 87] width 93 height 11
type input "Person inside the car"
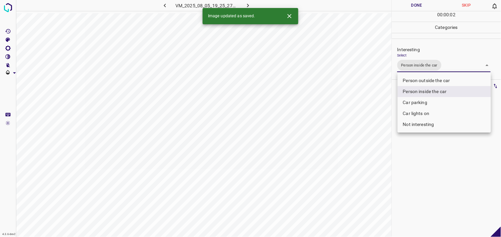
click at [426, 149] on div at bounding box center [250, 118] width 501 height 237
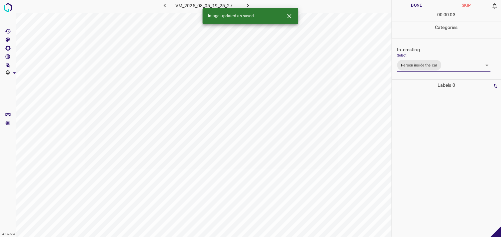
click at [430, 105] on div at bounding box center [446, 164] width 105 height 146
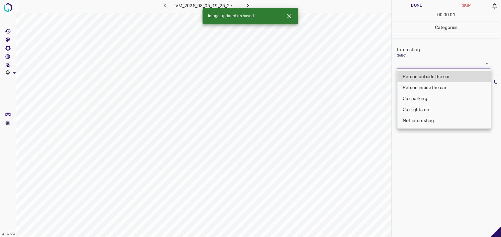
click at [423, 65] on body "4.3.6-dev2 VM_2025_08_05_19_25_27_761_04.gif Done Skip 0 00 : 00 : 01 Categorie…" at bounding box center [250, 118] width 501 height 237
click at [430, 78] on li "Person outside the car" at bounding box center [443, 76] width 93 height 11
type input "Person outside the car"
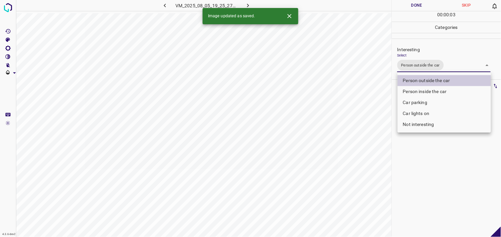
click at [418, 147] on div at bounding box center [250, 118] width 501 height 237
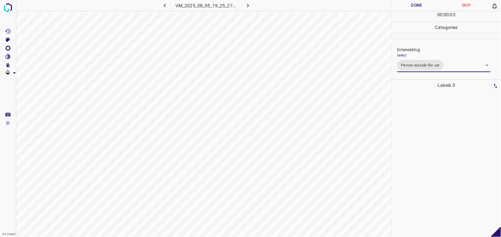
click at [420, 124] on div at bounding box center [446, 164] width 105 height 146
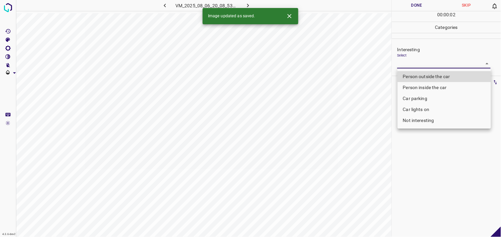
click at [424, 64] on body "4.3.6-dev2 VM_2025_08_06_20_08_53_227_03.gif Done Skip 0 00 : 00 : 02 Categorie…" at bounding box center [250, 118] width 501 height 237
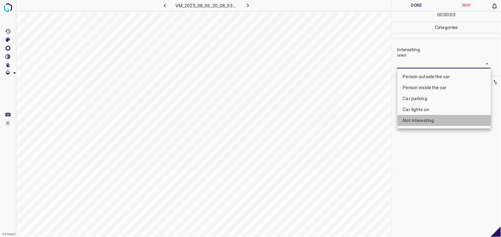
click at [430, 122] on li "Not interesting" at bounding box center [443, 120] width 93 height 11
type input "Not interesting"
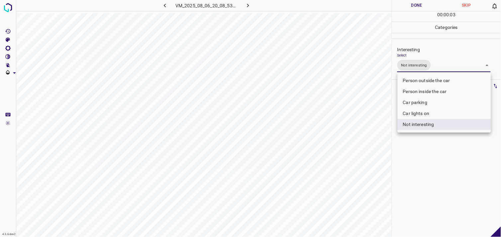
drag, startPoint x: 417, startPoint y: 154, endPoint x: 416, endPoint y: 141, distance: 12.7
click at [417, 153] on div at bounding box center [250, 118] width 501 height 237
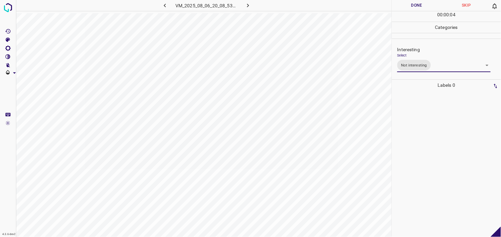
click at [415, 98] on div at bounding box center [446, 164] width 105 height 146
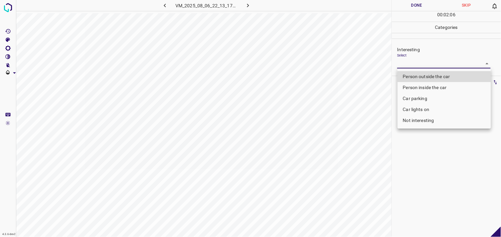
click at [416, 64] on body "4.3.6-dev2 VM_2025_08_06_22_13_17_778_01.gif Done Skip 0 00 : 02 : 06 Categorie…" at bounding box center [250, 118] width 501 height 237
click at [421, 100] on li "Car parking" at bounding box center [443, 98] width 93 height 11
type input "Car parking"
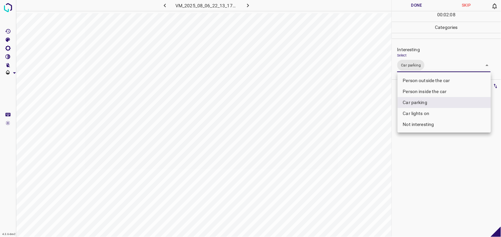
click at [419, 165] on div at bounding box center [250, 118] width 501 height 237
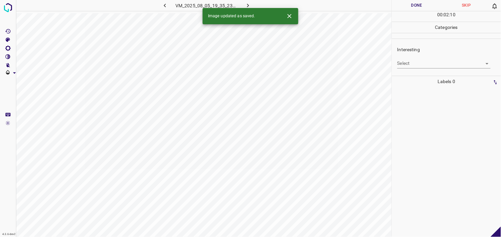
click at [421, 67] on body "4.3.6-dev2 VM_2025_08_05_19_35_23_660_01.gif Done Skip 0 00 : 02 : 10 Categorie…" at bounding box center [250, 118] width 501 height 237
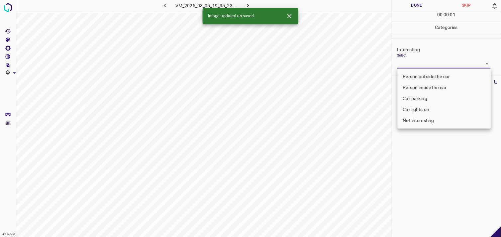
click at [425, 77] on li "Person outside the car" at bounding box center [443, 76] width 93 height 11
type input "Person outside the car"
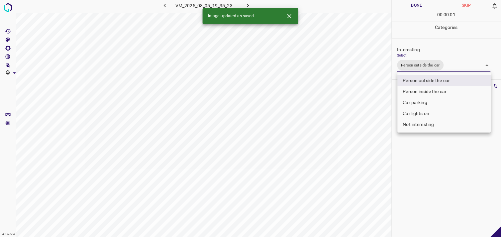
drag, startPoint x: 421, startPoint y: 177, endPoint x: 423, endPoint y: 153, distance: 24.0
click at [422, 177] on div at bounding box center [250, 118] width 501 height 237
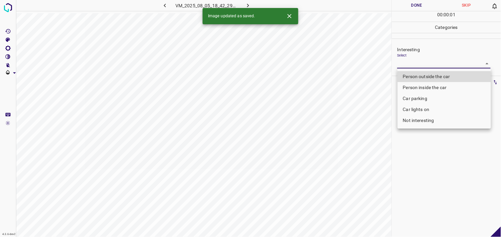
click at [428, 65] on body "4.3.6-dev2 VM_2025_08_05_18_42_29_777_03.gif Done Skip 0 00 : 00 : 01 Categorie…" at bounding box center [250, 118] width 501 height 237
click at [420, 99] on li "Car parking" at bounding box center [443, 98] width 93 height 11
type input "Car parking"
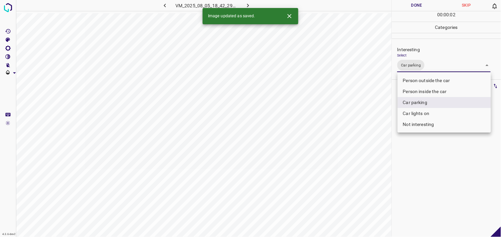
click at [399, 177] on div at bounding box center [250, 118] width 501 height 237
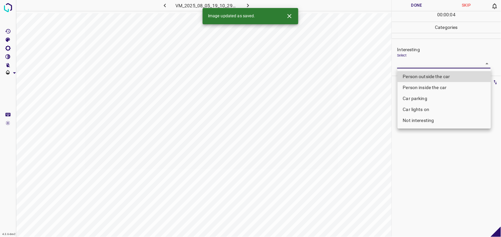
click at [411, 59] on body "4.3.6-dev2 VM_2025_08_05_19_10_29_304_08.gif Done Skip 0 00 : 00 : 04 Categorie…" at bounding box center [250, 118] width 501 height 237
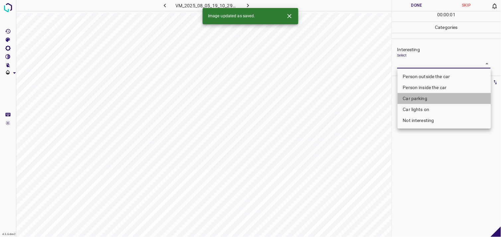
click at [421, 98] on li "Car parking" at bounding box center [443, 98] width 93 height 11
type input "Car parking"
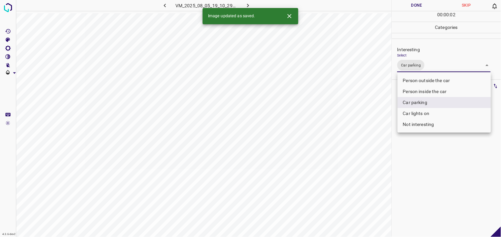
click at [420, 165] on div at bounding box center [250, 118] width 501 height 237
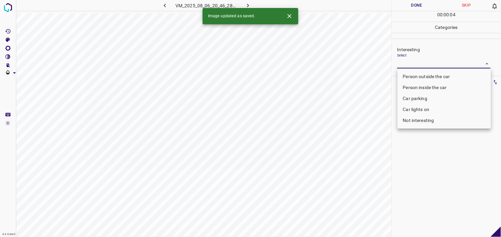
click at [417, 63] on body "4.3.6-dev2 VM_2025_08_06_20_46_28_548_13.gif Done Skip 0 00 : 00 : 04 Categorie…" at bounding box center [250, 118] width 501 height 237
click at [422, 119] on li "Not interesting" at bounding box center [443, 120] width 93 height 11
type input "Not interesting"
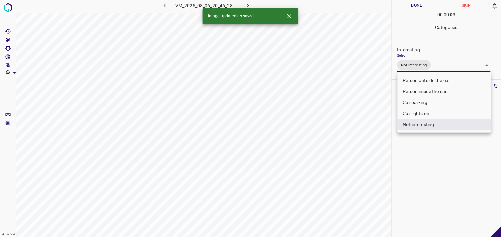
drag, startPoint x: 418, startPoint y: 167, endPoint x: 415, endPoint y: 151, distance: 16.5
click at [417, 165] on div at bounding box center [250, 118] width 501 height 237
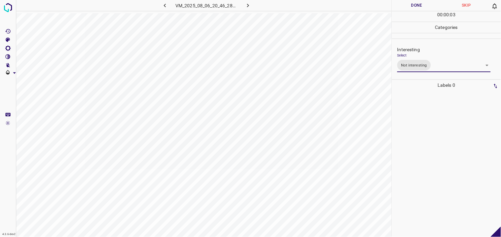
click at [413, 128] on div at bounding box center [446, 164] width 105 height 146
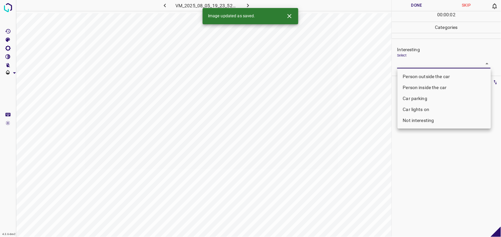
click at [417, 68] on body "4.3.6-dev2 VM_2025_08_05_19_23_52_647_04.gif Done Skip 0 00 : 00 : 02 Categorie…" at bounding box center [250, 118] width 501 height 237
click at [417, 122] on li "Not interesting" at bounding box center [443, 120] width 93 height 11
type input "Not interesting"
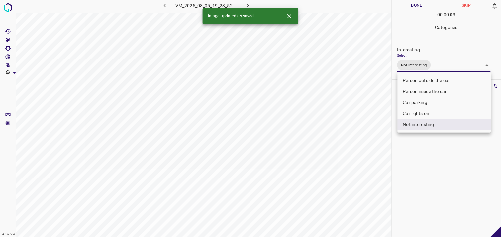
click at [420, 155] on div at bounding box center [250, 118] width 501 height 237
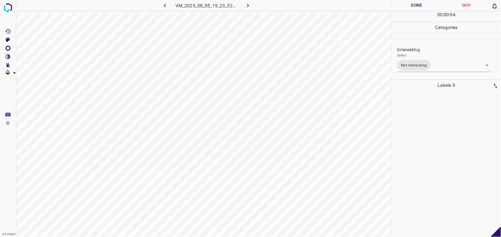
click at [413, 132] on div at bounding box center [446, 164] width 105 height 146
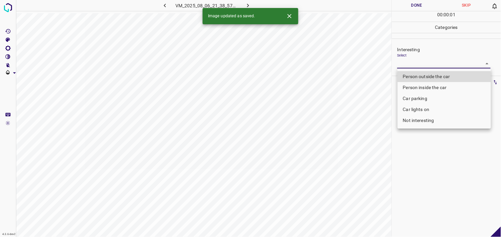
click at [438, 61] on body "4.3.6-dev2 VM_2025_08_06_21_38_57_536_12.gif Done Skip 0 00 : 00 : 01 Categorie…" at bounding box center [250, 118] width 501 height 237
click at [434, 77] on li "Person outside the car" at bounding box center [443, 76] width 93 height 11
type input "Person outside the car"
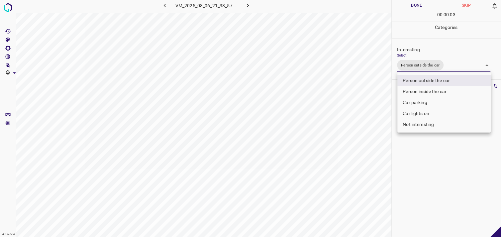
click at [427, 85] on li "Person outside the car" at bounding box center [443, 80] width 93 height 11
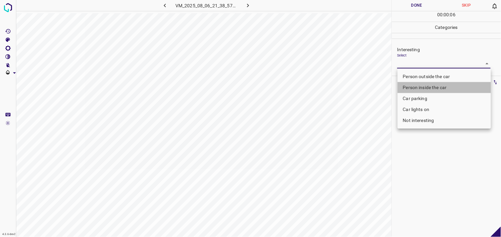
click at [435, 87] on li "Person inside the car" at bounding box center [443, 87] width 93 height 11
type input "Person inside the car"
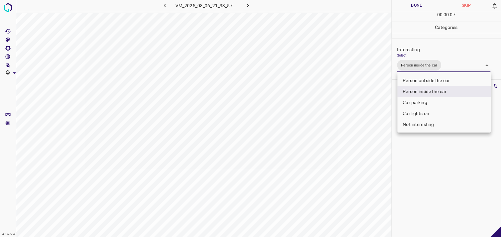
click at [433, 91] on li "Person inside the car" at bounding box center [443, 91] width 93 height 11
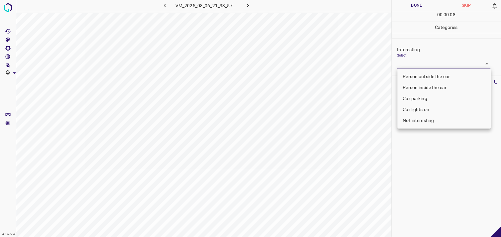
click at [438, 77] on li "Person outside the car" at bounding box center [443, 76] width 93 height 11
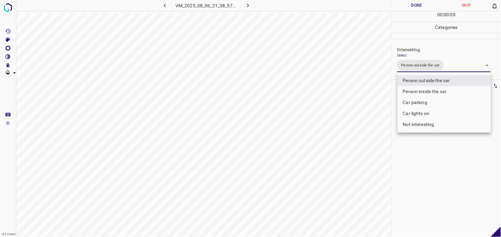
click at [437, 88] on li "Person inside the car" at bounding box center [443, 91] width 93 height 11
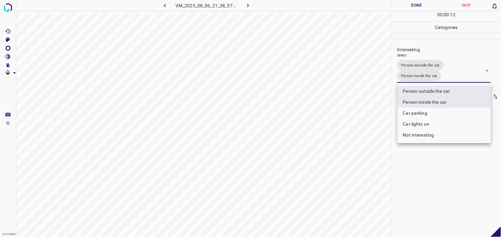
click at [426, 125] on li "Car lights on" at bounding box center [443, 124] width 93 height 11
type input "Person outside the car,Person inside the car,Car lights on"
click at [424, 166] on div at bounding box center [250, 118] width 501 height 237
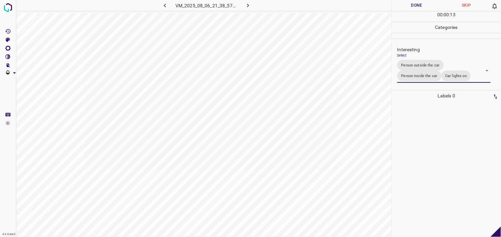
click at [422, 159] on div at bounding box center [446, 168] width 105 height 135
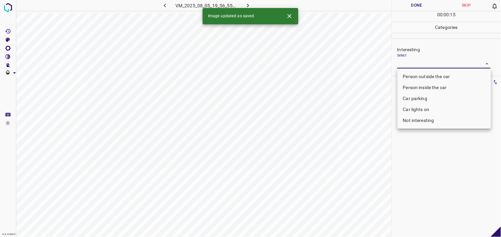
click at [426, 64] on body "4.3.6-dev2 VM_2025_08_05_19_56_55_676_03.gif Done Skip 0 00 : 00 : 15 Categorie…" at bounding box center [250, 118] width 501 height 237
click at [434, 75] on li "Person outside the car" at bounding box center [443, 76] width 93 height 11
type input "Person outside the car"
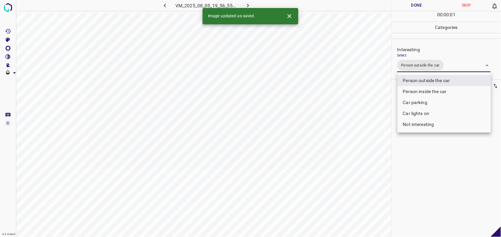
click at [419, 169] on div at bounding box center [250, 118] width 501 height 237
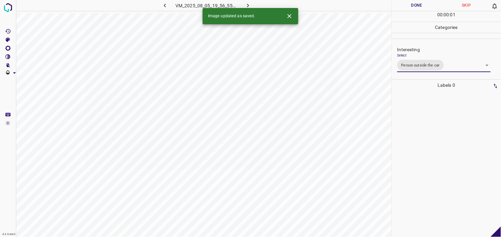
click at [426, 141] on div at bounding box center [446, 164] width 105 height 146
click at [440, 64] on body "4.3.6-dev2 VM_2025_08_04_01_07_24_839_06.gif Done Skip 0 00 : 00 : 03 Categorie…" at bounding box center [250, 118] width 501 height 237
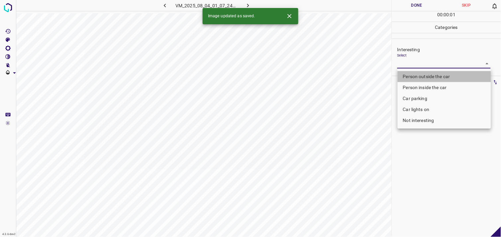
click at [448, 75] on li "Person outside the car" at bounding box center [443, 76] width 93 height 11
type input "Person outside the car"
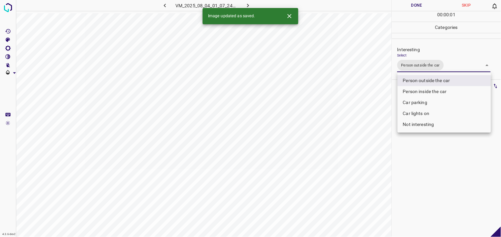
click at [439, 194] on div at bounding box center [250, 118] width 501 height 237
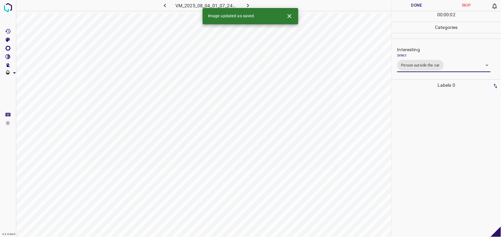
click at [441, 163] on div at bounding box center [446, 164] width 105 height 146
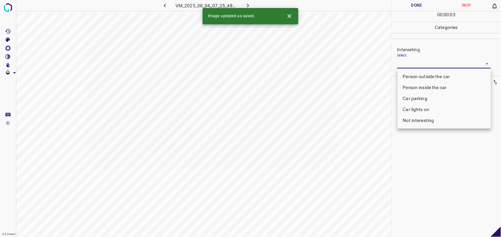
click at [427, 64] on body "4.3.6-dev2 VM_2025_08_04_07_25_48_241_04.gif Done Skip 0 00 : 00 : 03 Categorie…" at bounding box center [250, 118] width 501 height 237
click at [430, 76] on li "Person outside the car" at bounding box center [443, 76] width 93 height 11
type input "Person outside the car"
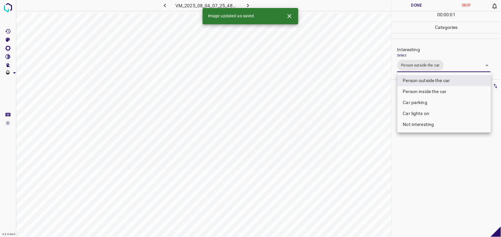
click at [422, 168] on div at bounding box center [250, 118] width 501 height 237
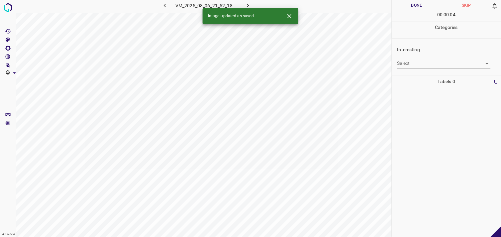
click at [433, 60] on body "4.3.6-dev2 VM_2025_08_06_21_52_18_546_02.gif Done Skip 0 00 : 00 : 04 Categorie…" at bounding box center [250, 118] width 501 height 237
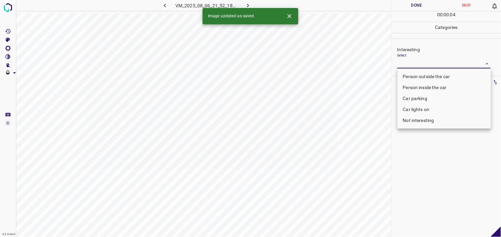
click at [433, 77] on li "Person outside the car" at bounding box center [443, 76] width 93 height 11
type input "Person outside the car"
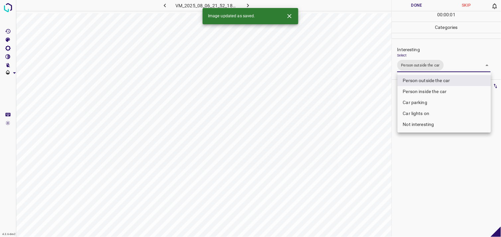
click at [421, 157] on div at bounding box center [250, 118] width 501 height 237
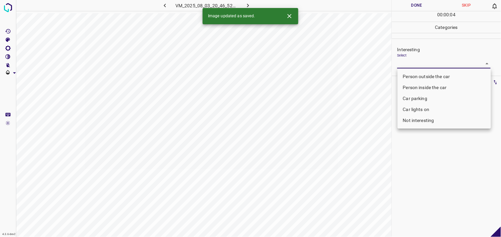
click at [420, 59] on body "4.3.6-dev2 VM_2025_08_03_20_46_52_653_02.gif Done Skip 0 00 : 00 : 04 Categorie…" at bounding box center [250, 118] width 501 height 237
click at [420, 72] on li "Person outside the car" at bounding box center [443, 76] width 93 height 11
type input "Person outside the car"
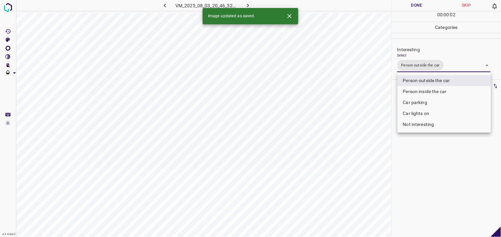
click at [434, 166] on div at bounding box center [250, 118] width 501 height 237
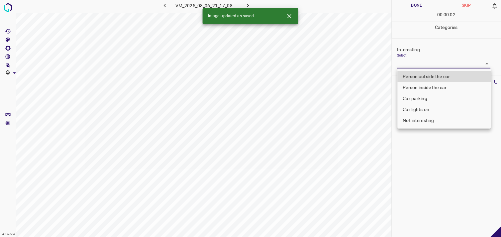
click at [416, 61] on body "4.3.6-dev2 VM_2025_08_06_21_17_08_937_01.gif Done Skip 0 00 : 00 : 02 Categorie…" at bounding box center [250, 118] width 501 height 237
click at [429, 125] on li "Not interesting" at bounding box center [443, 120] width 93 height 11
type input "Not interesting"
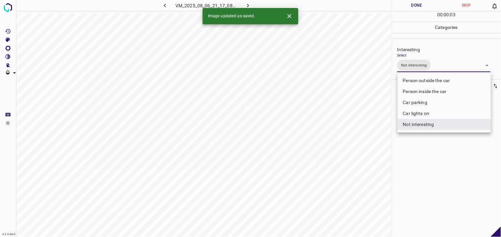
click at [429, 152] on div at bounding box center [250, 118] width 501 height 237
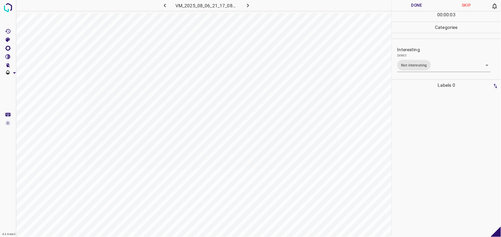
click at [431, 138] on div at bounding box center [446, 164] width 105 height 146
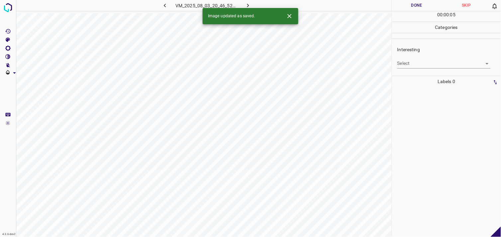
click at [420, 67] on body "4.3.6-dev2 VM_2025_08_03_20_46_52_653_05.gif Done Skip 0 00 : 00 : 05 Categorie…" at bounding box center [250, 118] width 501 height 237
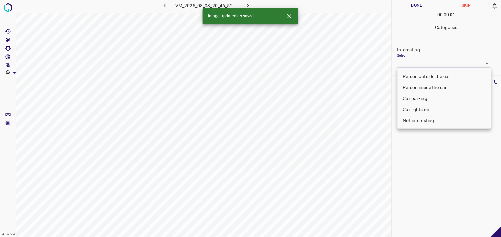
click at [434, 78] on li "Person outside the car" at bounding box center [443, 76] width 93 height 11
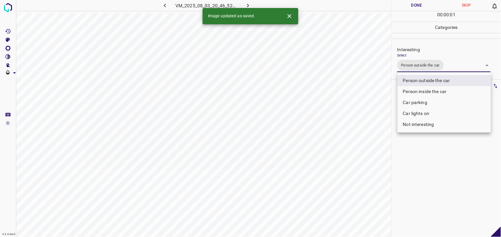
click at [413, 161] on div at bounding box center [250, 118] width 501 height 237
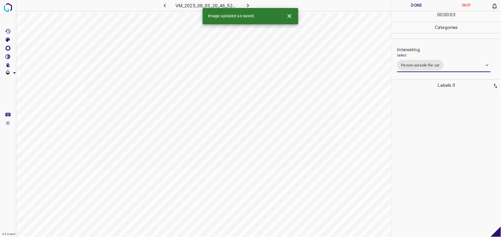
click at [429, 64] on body "4.3.6-dev2 VM_2025_08_03_20_46_52_653_05.gif Done Skip 0 00 : 00 : 03 Categorie…" at bounding box center [250, 118] width 501 height 237
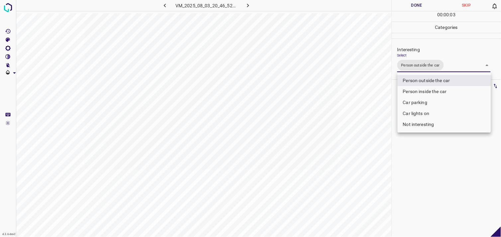
click at [434, 115] on li "Car lights on" at bounding box center [443, 113] width 93 height 11
type input "Person outside the car,Car lights on"
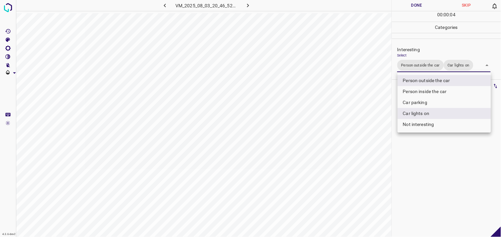
click at [430, 164] on div at bounding box center [250, 118] width 501 height 237
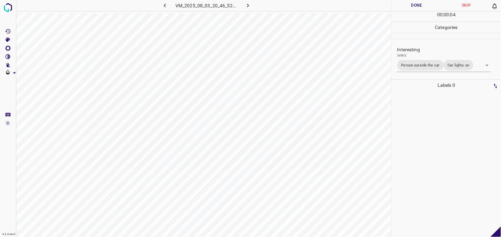
click at [435, 139] on div at bounding box center [446, 164] width 105 height 146
click at [426, 66] on body "4.3.6-dev2 VM_2025_08_06_20_31_00_104_02.gif Done Skip 0 00 : 00 : 20 Categorie…" at bounding box center [250, 118] width 501 height 237
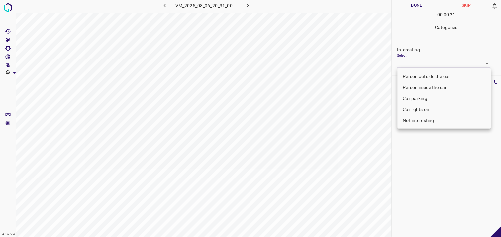
click at [428, 78] on li "Person outside the car" at bounding box center [443, 76] width 93 height 11
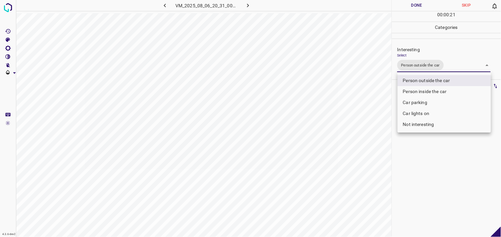
type input "Person outside the car"
click at [324, 163] on div at bounding box center [250, 118] width 501 height 237
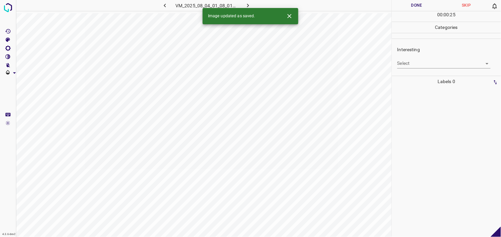
click at [413, 60] on body "4.3.6-dev2 VM_2025_08_04_01_08_01_458_06.gif Done Skip 0 00 : 00 : 25 Categorie…" at bounding box center [250, 118] width 501 height 237
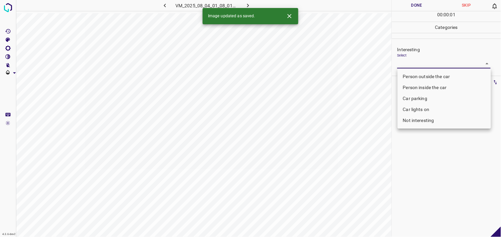
click at [420, 121] on li "Not interesting" at bounding box center [443, 120] width 93 height 11
type input "Not interesting"
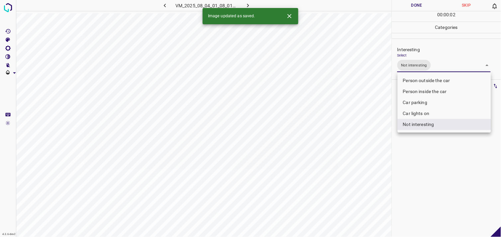
click at [429, 158] on div at bounding box center [250, 118] width 501 height 237
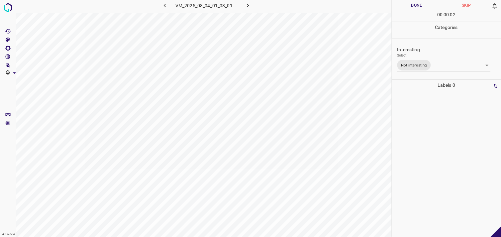
click at [430, 144] on div at bounding box center [446, 164] width 105 height 146
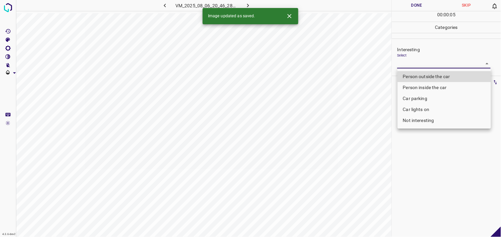
click at [403, 62] on body "4.3.6-dev2 VM_2025_08_06_20_46_28_548_01.gif Done Skip 0 00 : 00 : 05 Categorie…" at bounding box center [250, 118] width 501 height 237
click at [414, 72] on li "Person outside the car" at bounding box center [443, 76] width 93 height 11
type input "Person outside the car"
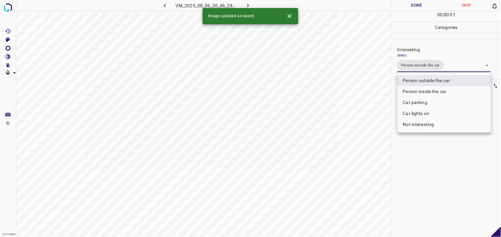
click at [437, 158] on div at bounding box center [250, 118] width 501 height 237
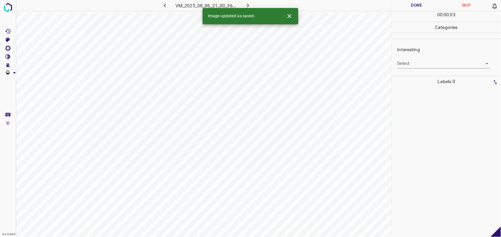
click at [412, 64] on body "4.3.6-dev2 VM_2025_08_06_21_00_36_603_03.gif Done Skip 0 00 : 00 : 03 Categorie…" at bounding box center [250, 118] width 501 height 237
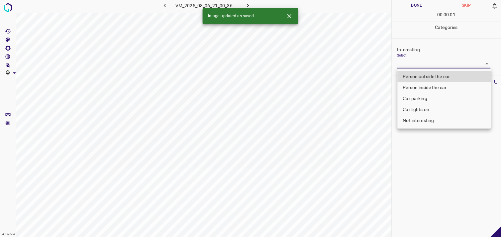
click at [418, 77] on li "Person outside the car" at bounding box center [443, 76] width 93 height 11
type input "Person outside the car"
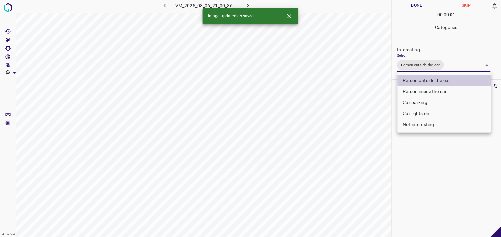
click at [427, 157] on div at bounding box center [250, 118] width 501 height 237
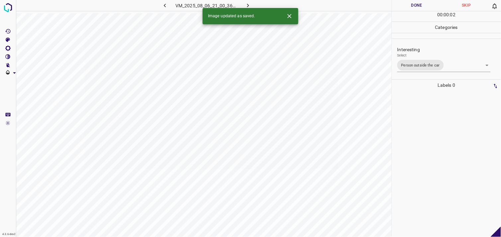
click at [424, 146] on div at bounding box center [446, 164] width 105 height 146
click at [422, 63] on body "4.3.6-dev2 VM_2025_08_03_20_43_57_544_09.gif Done Skip 0 00 : 00 : 04 Categorie…" at bounding box center [250, 118] width 501 height 237
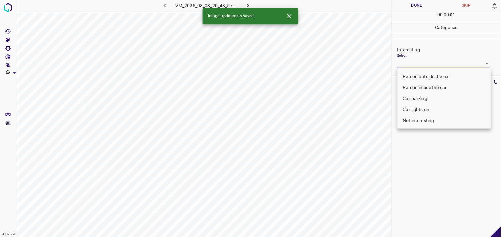
click at [420, 77] on li "Person outside the car" at bounding box center [443, 76] width 93 height 11
type input "Person outside the car"
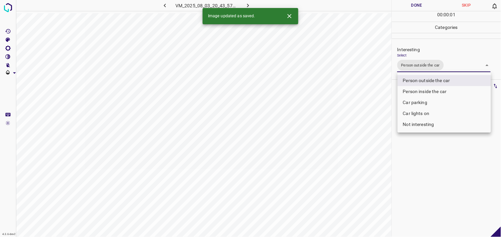
drag, startPoint x: 430, startPoint y: 185, endPoint x: 430, endPoint y: 165, distance: 20.3
click at [430, 185] on div at bounding box center [250, 118] width 501 height 237
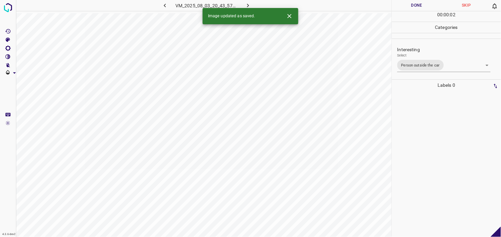
click at [430, 139] on div at bounding box center [446, 164] width 105 height 146
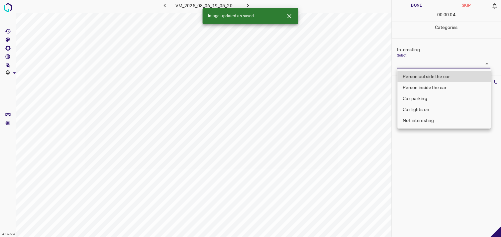
click at [423, 62] on body "4.3.6-dev2 VM_2025_08_06_19_05_20_097_05.gif Done Skip 0 00 : 00 : 04 Categorie…" at bounding box center [250, 118] width 501 height 237
click at [422, 74] on li "Person outside the car" at bounding box center [443, 76] width 93 height 11
type input "Person outside the car"
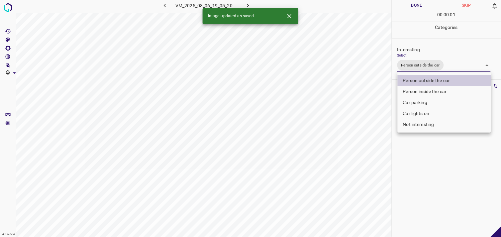
click at [427, 144] on div at bounding box center [250, 118] width 501 height 237
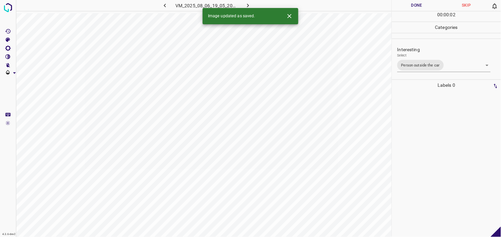
click at [424, 121] on div at bounding box center [446, 164] width 105 height 146
click at [421, 66] on body "4.3.6-dev2 VM_2025_08_06_19_21_29_919_05.gif Done Skip 0 00 : 01 : 00 Categorie…" at bounding box center [250, 118] width 501 height 237
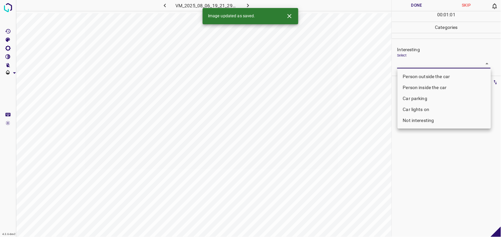
click at [424, 101] on li "Car parking" at bounding box center [443, 98] width 93 height 11
type input "Car parking"
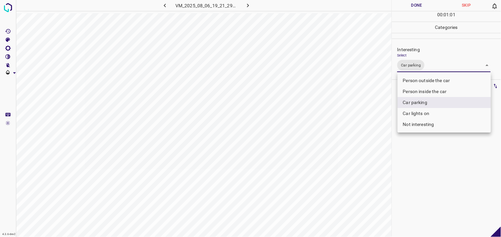
click at [422, 164] on div at bounding box center [250, 118] width 501 height 237
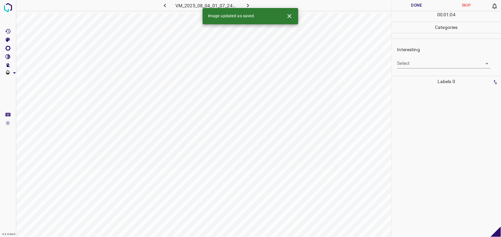
click at [420, 73] on ul "Interesting Select ​" at bounding box center [446, 57] width 109 height 37
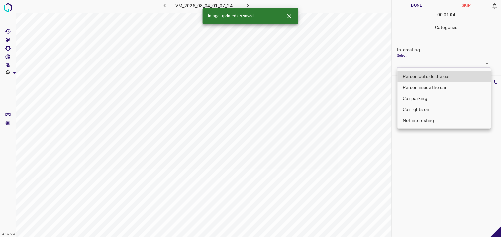
click at [423, 62] on body "4.3.6-dev2 VM_2025_08_04_01_07_24_839_00.gif Done Skip 0 00 : 01 : 04 Categorie…" at bounding box center [250, 118] width 501 height 237
click at [429, 72] on li "Person outside the car" at bounding box center [443, 76] width 93 height 11
type input "Person outside the car"
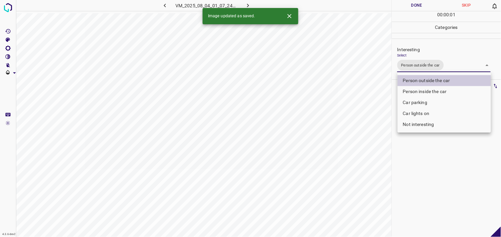
click at [433, 180] on div at bounding box center [250, 118] width 501 height 237
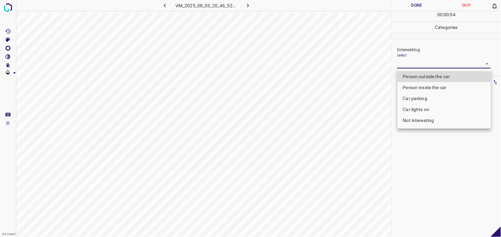
click at [411, 64] on body "4.3.6-dev2 VM_2025_08_03_20_46_52_653_06.gif Done Skip 0 00 : 00 : 04 Categorie…" at bounding box center [250, 118] width 501 height 237
click at [426, 79] on li "Person outside the car" at bounding box center [443, 76] width 93 height 11
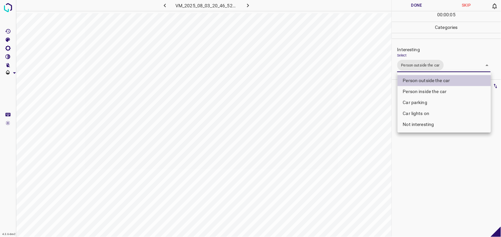
click at [427, 115] on li "Car lights on" at bounding box center [443, 113] width 93 height 11
type input "Person outside the car,Car lights on"
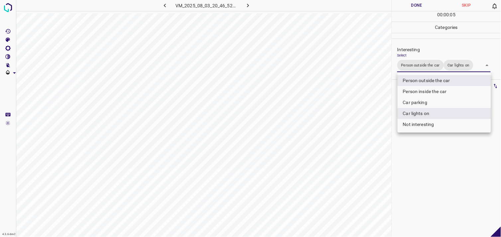
click at [426, 172] on div at bounding box center [250, 118] width 501 height 237
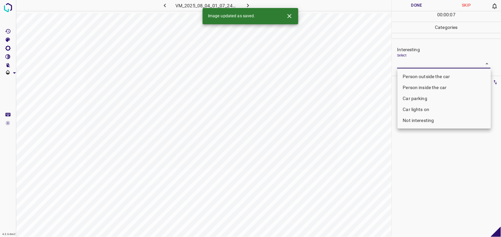
click at [405, 63] on body "4.3.6-dev2 VM_2025_08_04_01_07_24_839_03.gif Done Skip 0 00 : 00 : 07 Categorie…" at bounding box center [250, 118] width 501 height 237
click at [421, 77] on li "Person outside the car" at bounding box center [443, 76] width 93 height 11
type input "Person outside the car"
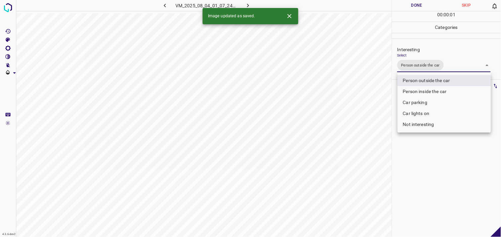
click at [429, 171] on div at bounding box center [250, 118] width 501 height 237
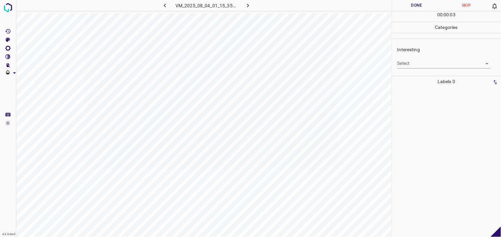
click at [429, 61] on body "4.3.6-dev2 VM_2025_08_04_01_15_35_846_03.gif Done Skip 0 00 : 00 : 03 Categorie…" at bounding box center [250, 118] width 501 height 237
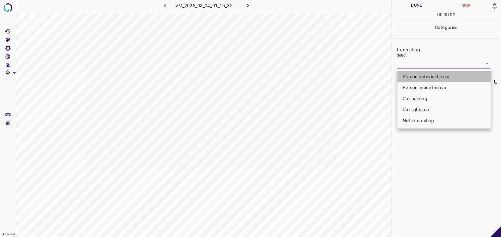
click at [433, 74] on li "Person outside the car" at bounding box center [443, 76] width 93 height 11
type input "Person outside the car"
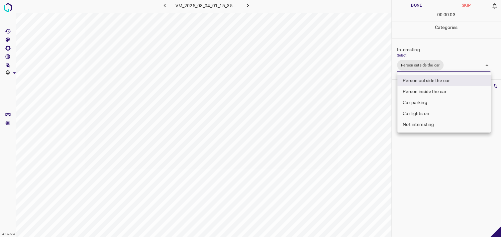
click at [425, 154] on div at bounding box center [250, 118] width 501 height 237
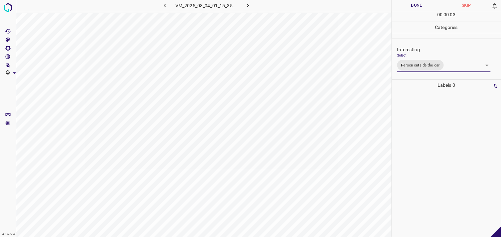
click at [427, 133] on div at bounding box center [446, 164] width 105 height 146
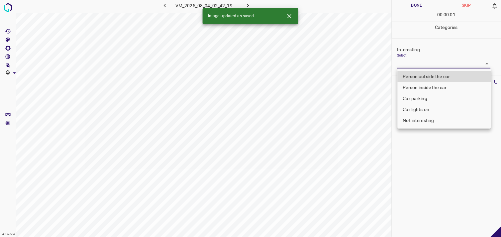
click at [425, 62] on body "4.3.6-dev2 VM_2025_08_04_02_42_19_855_00.gif Done Skip 0 00 : 00 : 01 Categorie…" at bounding box center [250, 118] width 501 height 237
click at [427, 75] on li "Person outside the car" at bounding box center [443, 76] width 93 height 11
type input "Person outside the car"
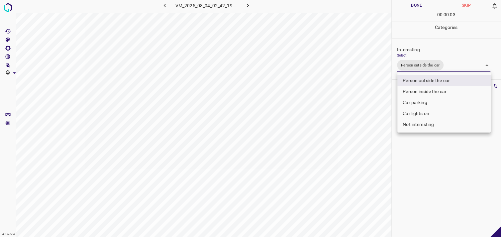
drag, startPoint x: 427, startPoint y: 154, endPoint x: 425, endPoint y: 123, distance: 31.0
click at [427, 154] on div at bounding box center [250, 118] width 501 height 237
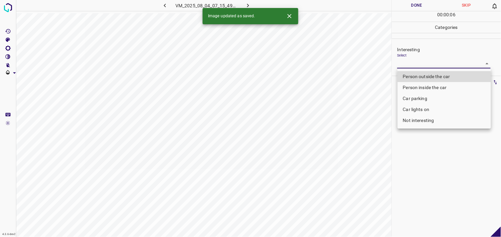
click at [416, 63] on body "4.3.6-dev2 VM_2025_08_04_07_15_49_196_01.gif Done Skip 0 00 : 00 : 06 Categorie…" at bounding box center [250, 118] width 501 height 237
click at [428, 74] on li "Person outside the car" at bounding box center [443, 76] width 93 height 11
type input "Person outside the car"
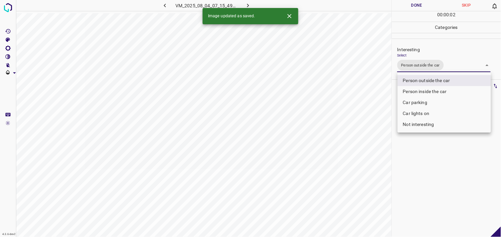
click at [432, 159] on div at bounding box center [250, 118] width 501 height 237
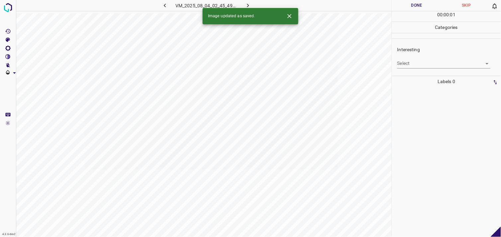
click at [419, 66] on body "4.3.6-dev2 VM_2025_08_04_02_45_49_363_09.gif Done Skip 0 00 : 00 : 01 Categorie…" at bounding box center [250, 118] width 501 height 237
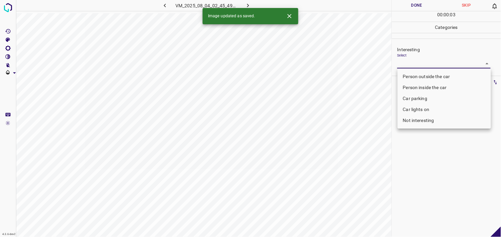
click at [432, 85] on li "Person inside the car" at bounding box center [443, 87] width 93 height 11
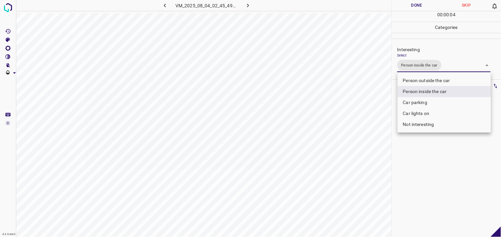
click at [425, 117] on li "Car lights on" at bounding box center [443, 113] width 93 height 11
type input "Person inside the car,Car lights on"
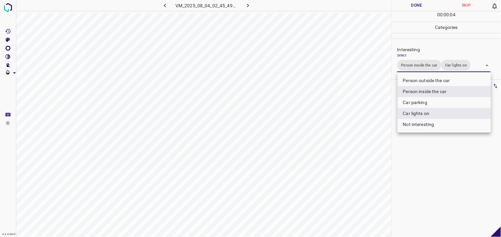
click at [436, 159] on div at bounding box center [250, 118] width 501 height 237
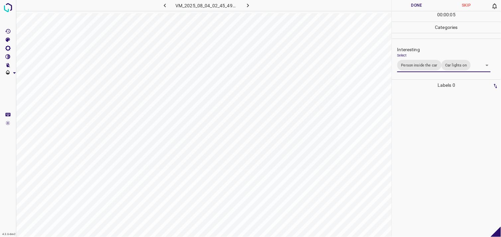
click at [428, 144] on div at bounding box center [446, 164] width 105 height 146
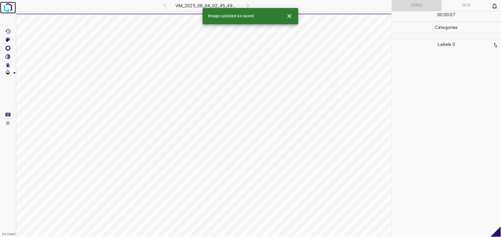
click at [8, 9] on img at bounding box center [8, 8] width 12 height 12
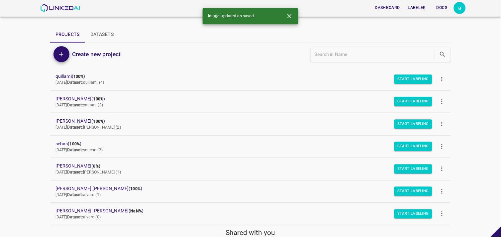
scroll to position [39, 0]
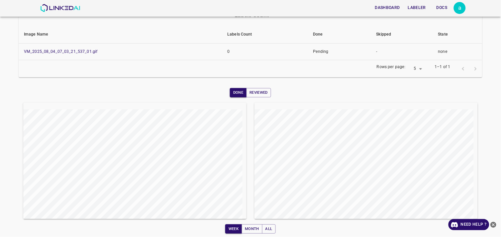
scroll to position [102, 0]
